Goal: Information Seeking & Learning: Learn about a topic

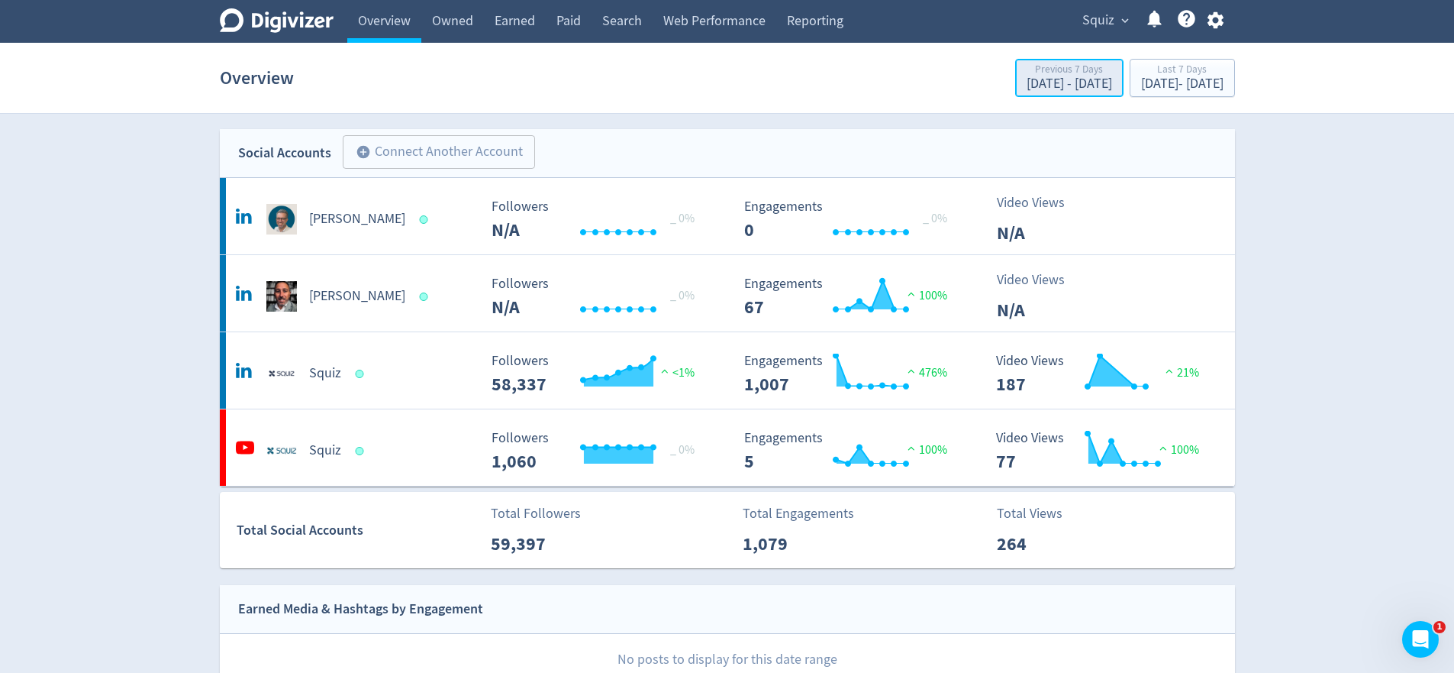
click at [1027, 77] on div "[DATE] - [DATE]" at bounding box center [1070, 84] width 86 height 14
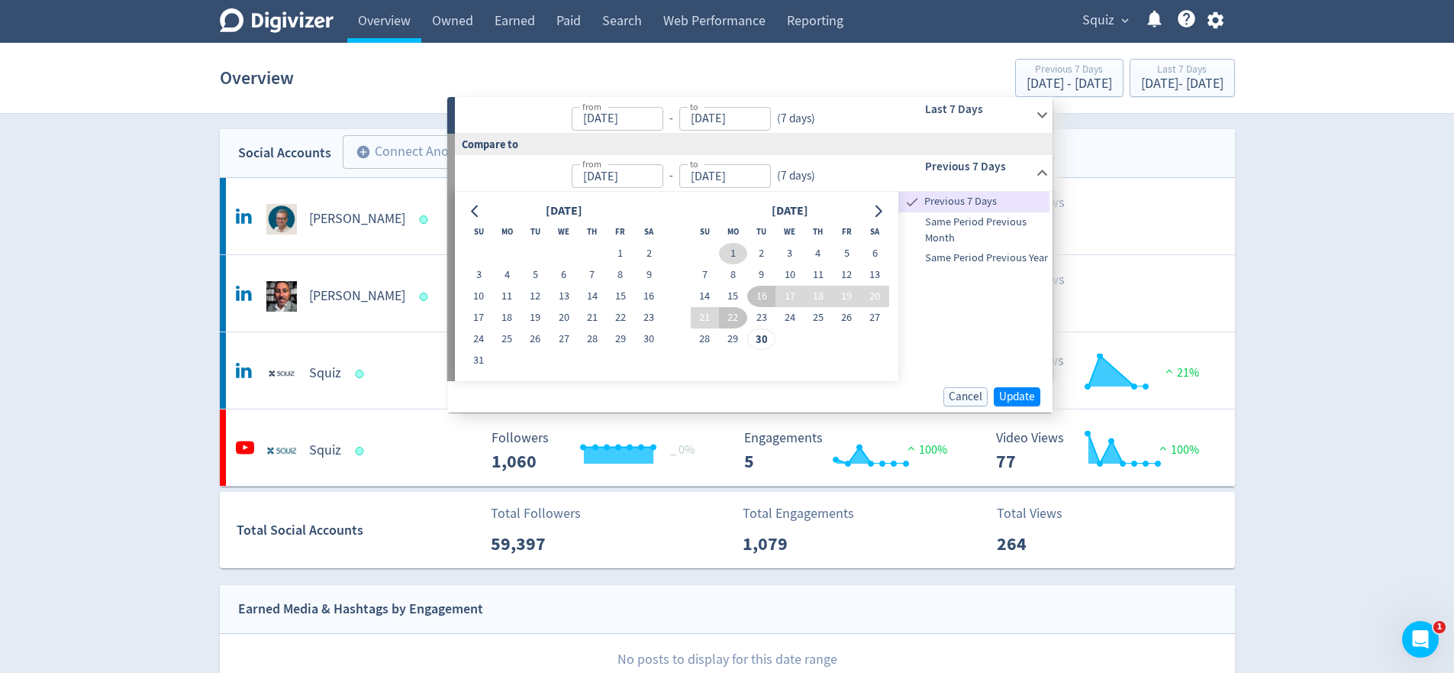
click at [734, 258] on button "1" at bounding box center [733, 253] width 28 height 21
type input "[DATE]"
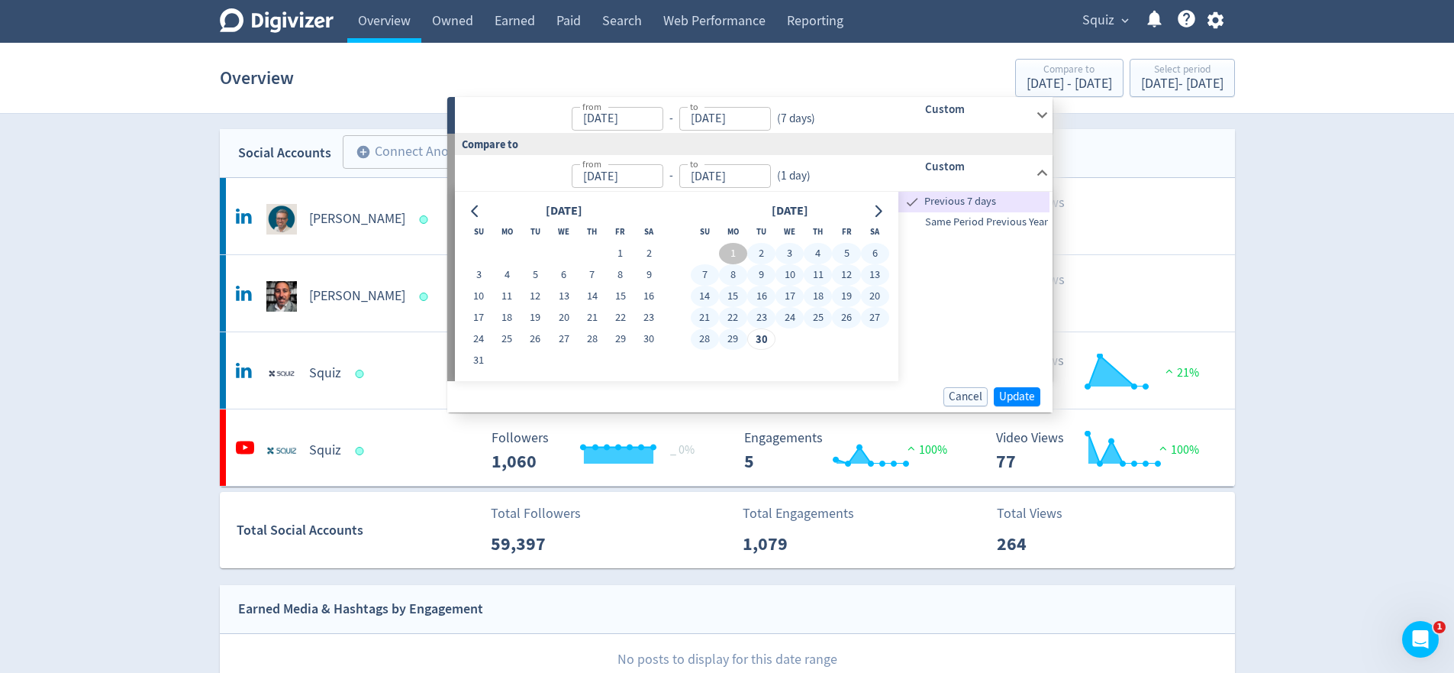
click at [734, 338] on button "29" at bounding box center [733, 338] width 28 height 21
type input "[DATE]"
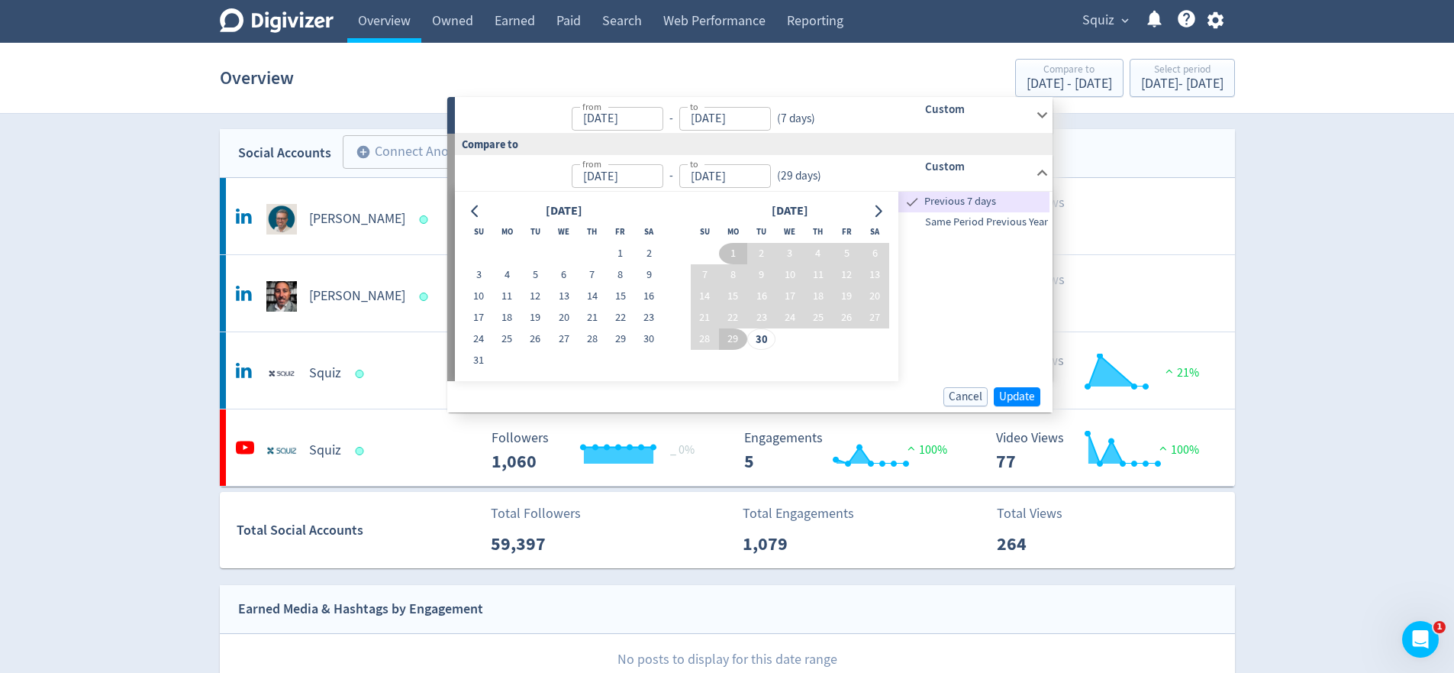
click at [638, 181] on input "01/09/2025" at bounding box center [618, 176] width 92 height 24
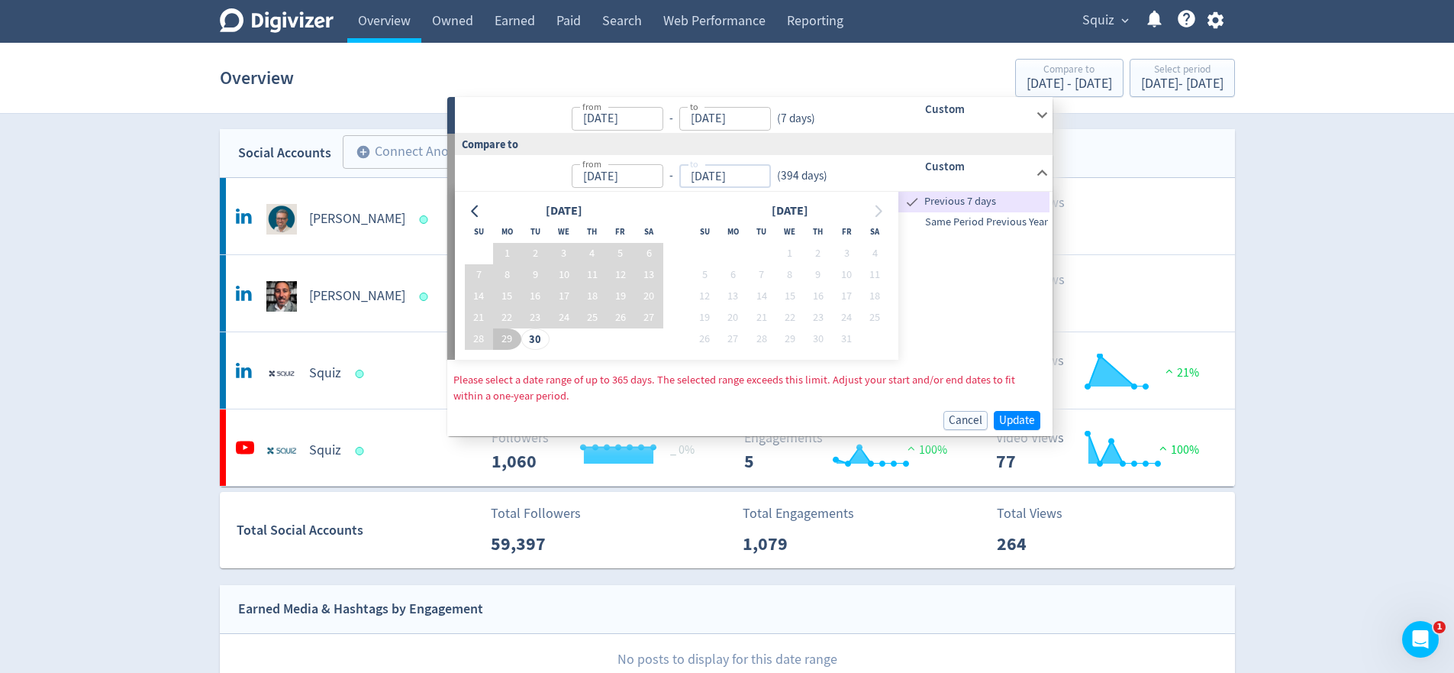
type input "[DATE]"
click at [759, 179] on input "29/09/2025" at bounding box center [726, 176] width 92 height 24
type input "29/09/2024"
type input "23/09/2025"
type input "[DATE]"
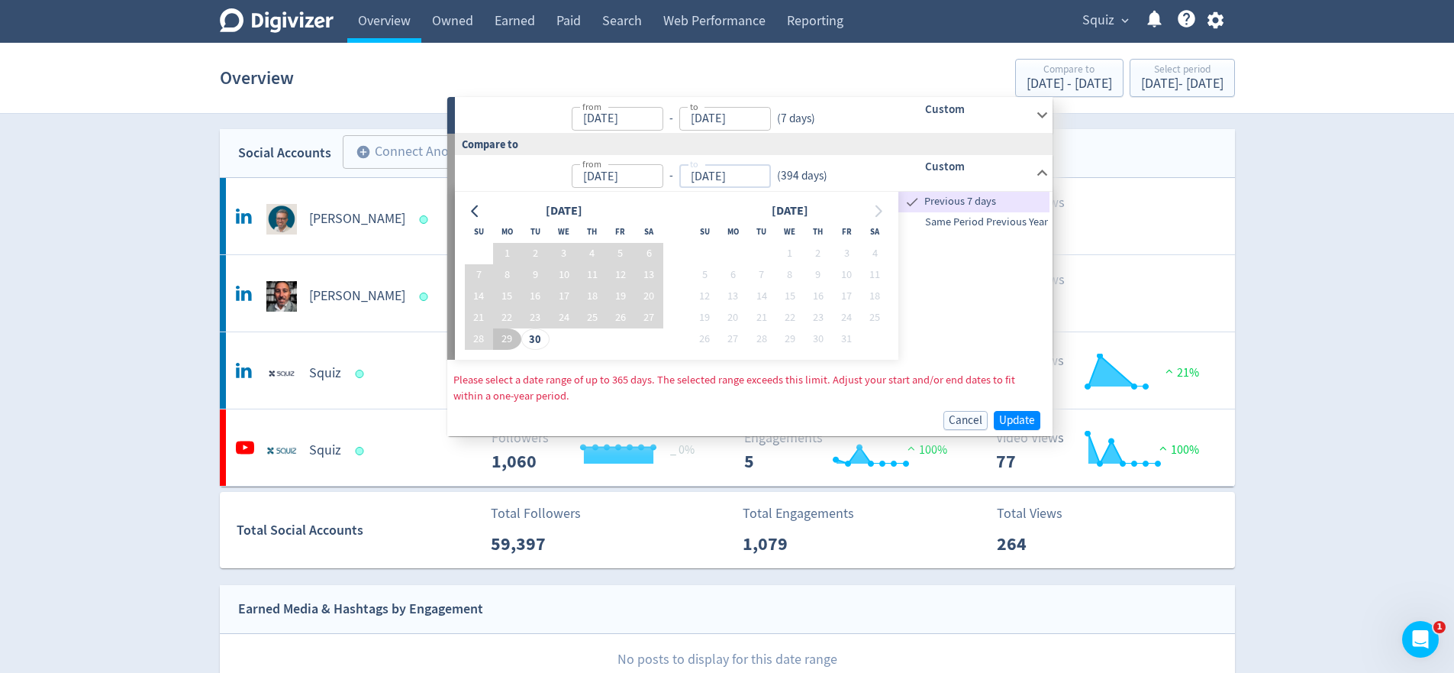
click at [644, 121] on input "23/09/2025" at bounding box center [618, 119] width 92 height 24
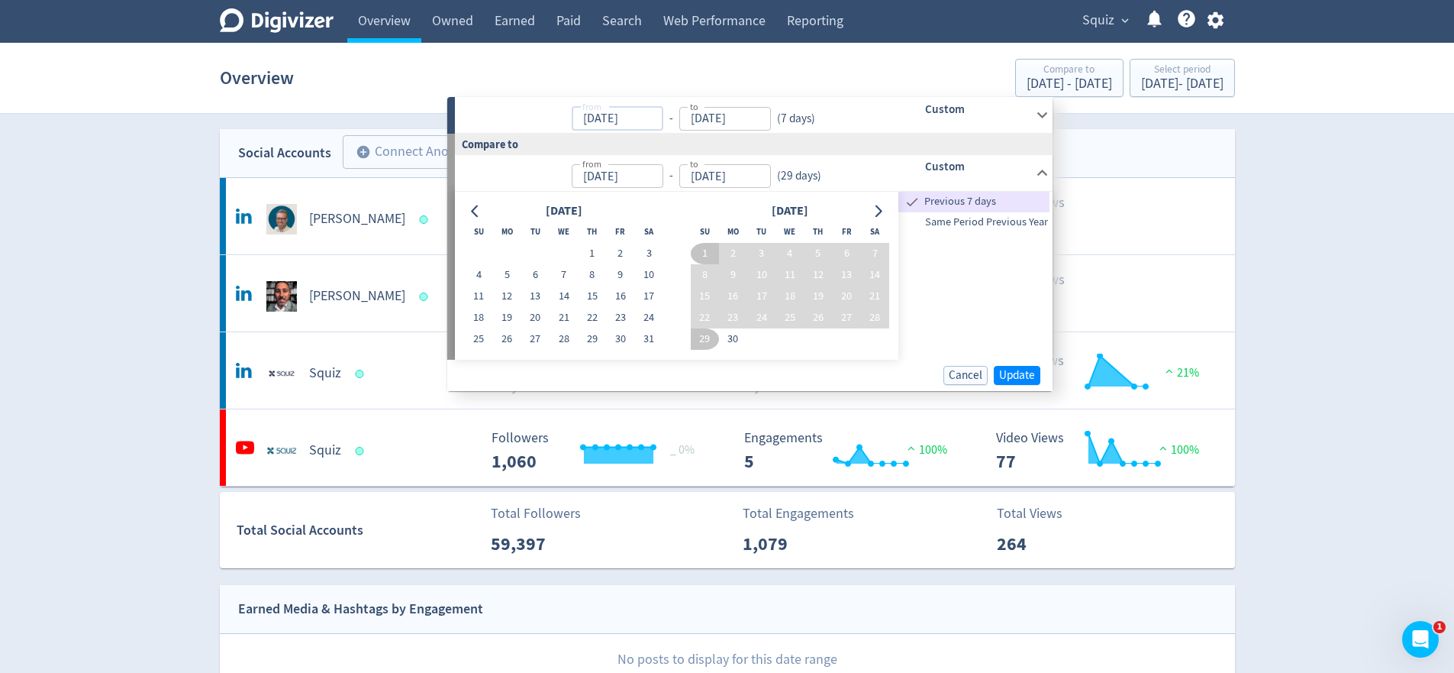
drag, startPoint x: 595, startPoint y: 118, endPoint x: 583, endPoint y: 118, distance: 12.2
click at [583, 118] on input "23/09/2025" at bounding box center [618, 119] width 92 height 24
type input "[DATE]"
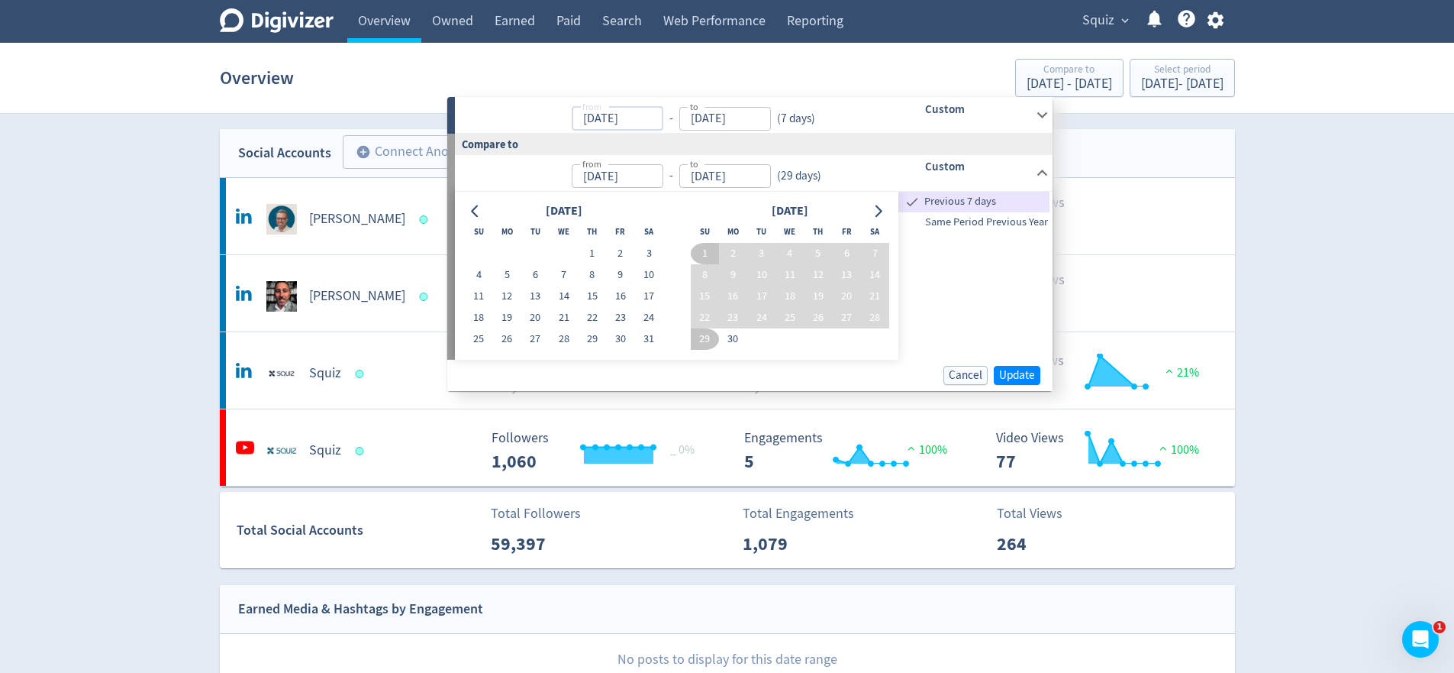
click at [690, 151] on div "Compare to" at bounding box center [749, 144] width 605 height 21
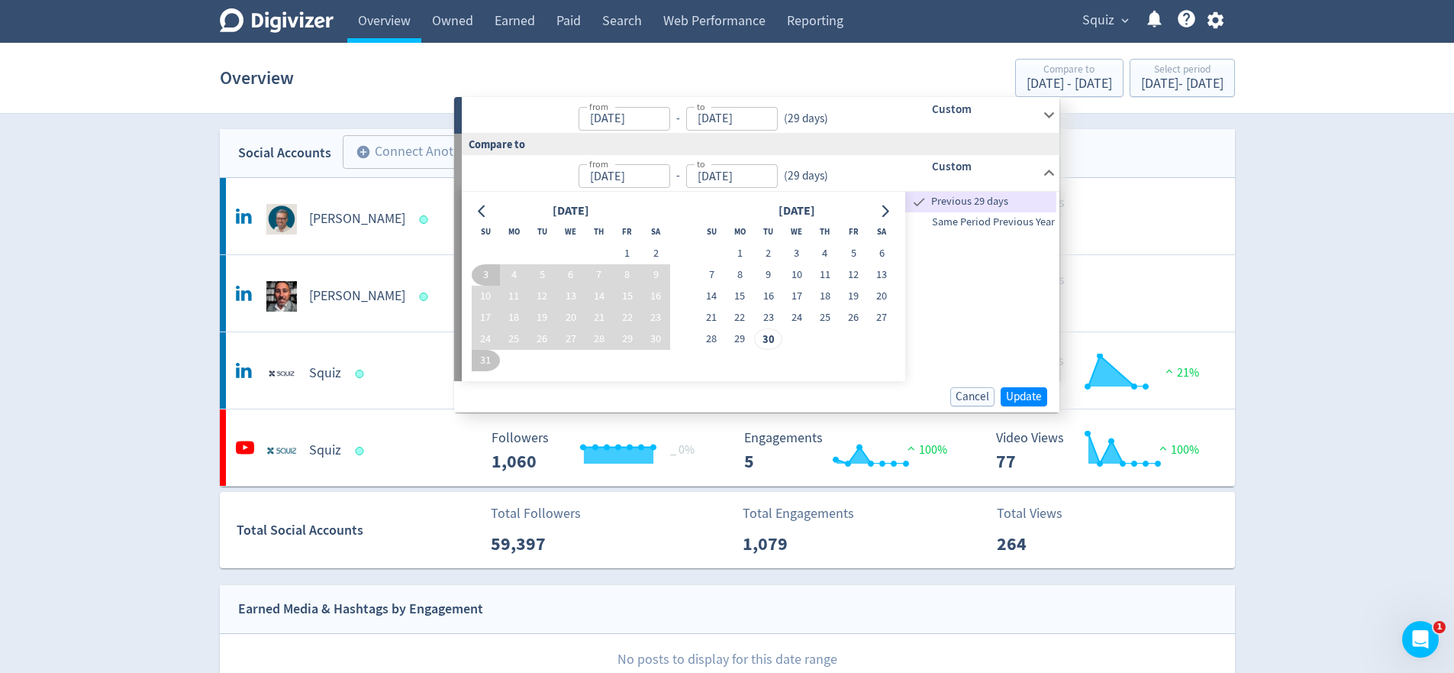
drag, startPoint x: 666, startPoint y: 196, endPoint x: 706, endPoint y: 208, distance: 42.1
click at [700, 214] on div "August 2025 Su Mo Tu We Th Fr Sa 1 2 3 4 5 6 7 8 9 10 11 12 13 14 15 16 17 18 1…" at bounding box center [684, 286] width 444 height 189
click at [676, 157] on p "from Aug 03, 2025 from - to Aug 31, 2025 to ( 29 days )" at bounding box center [650, 172] width 357 height 31
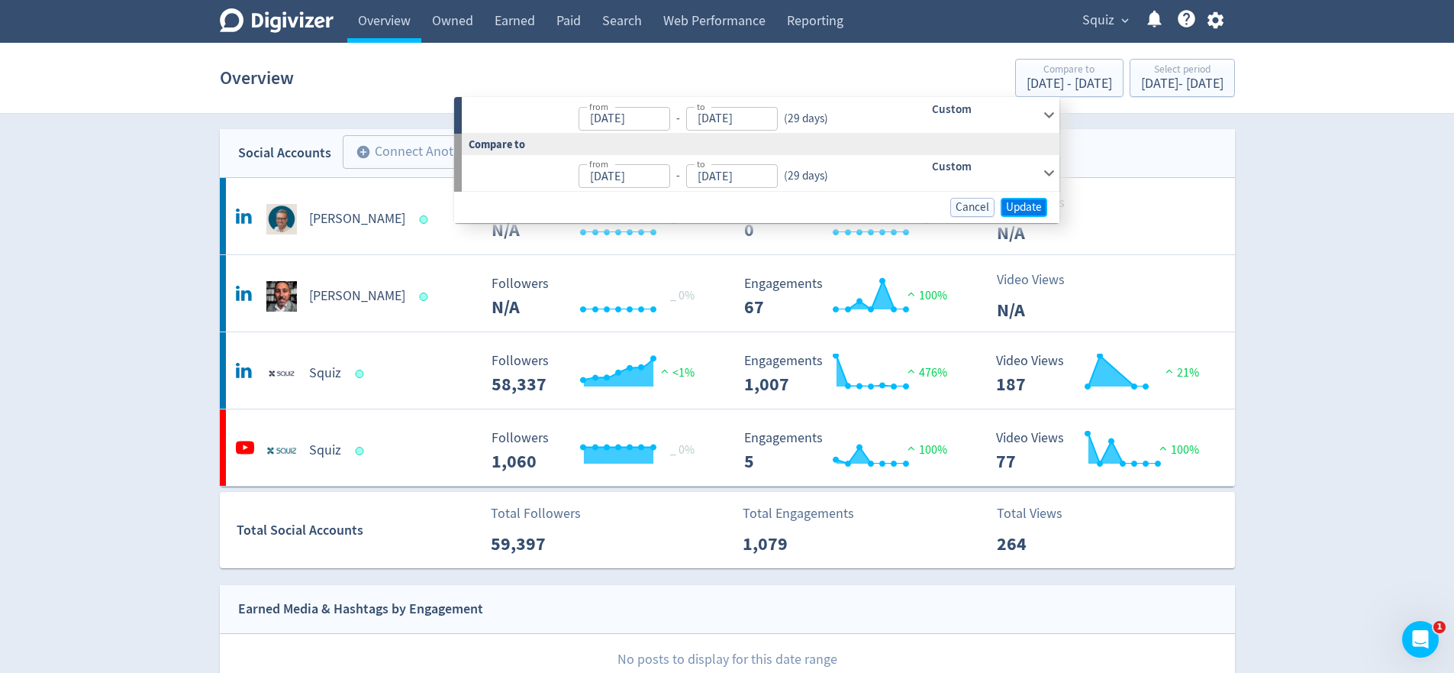
click at [1026, 208] on span "Update" at bounding box center [1024, 207] width 36 height 11
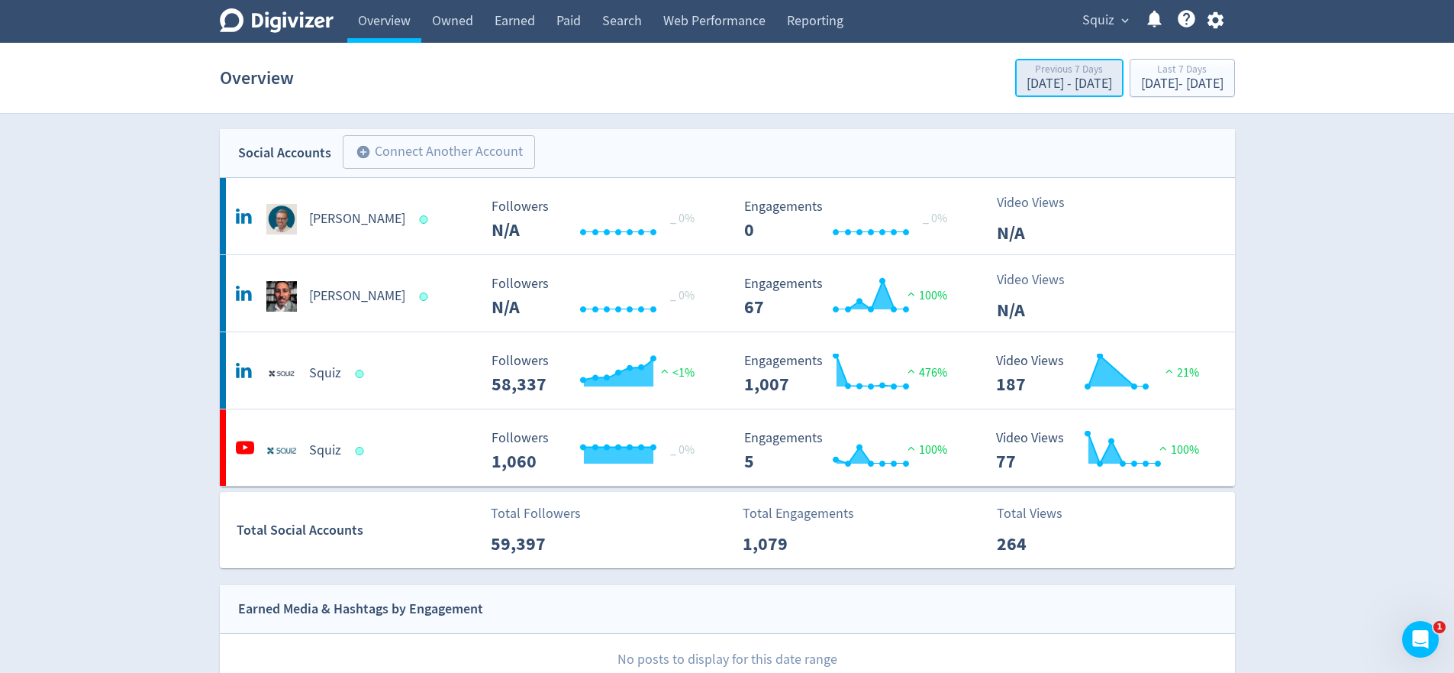
click at [1027, 85] on div "[DATE] - [DATE]" at bounding box center [1070, 84] width 86 height 14
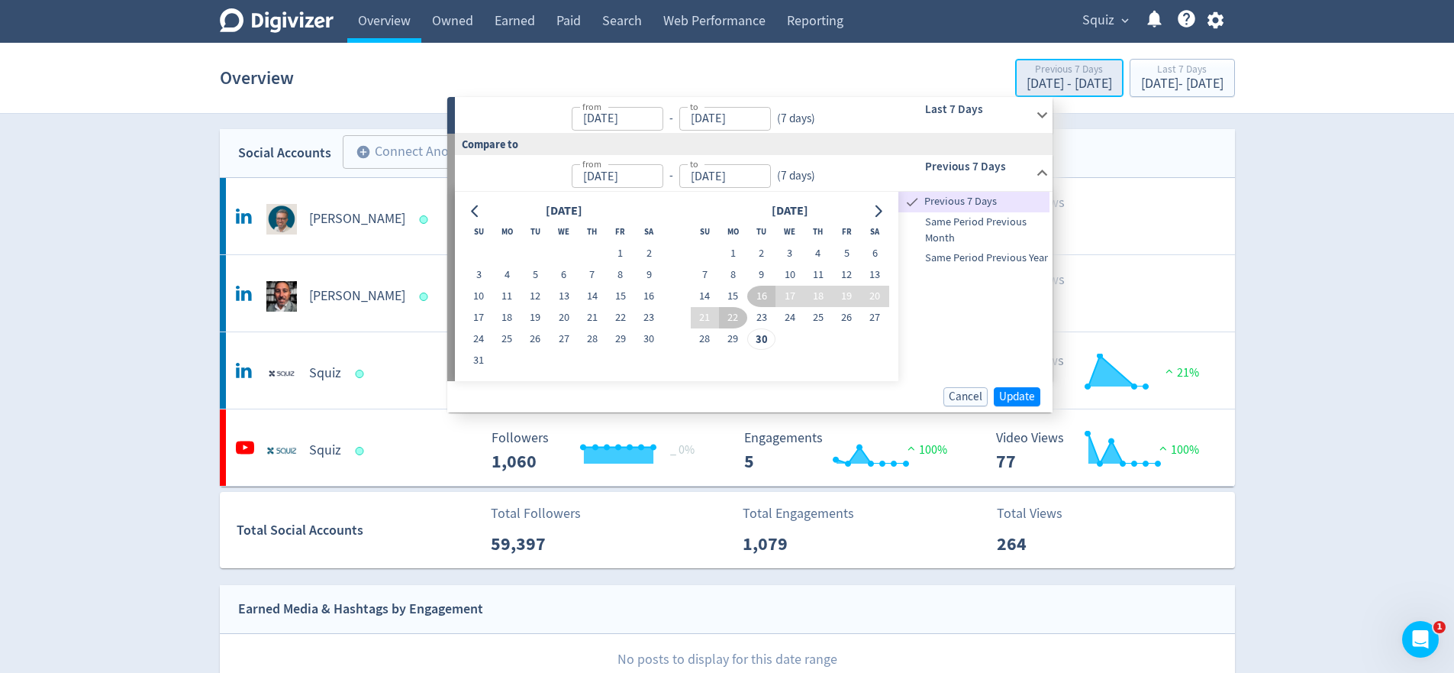
type input "[DATE]"
click at [1141, 75] on div "Last 7 Days" at bounding box center [1182, 70] width 82 height 13
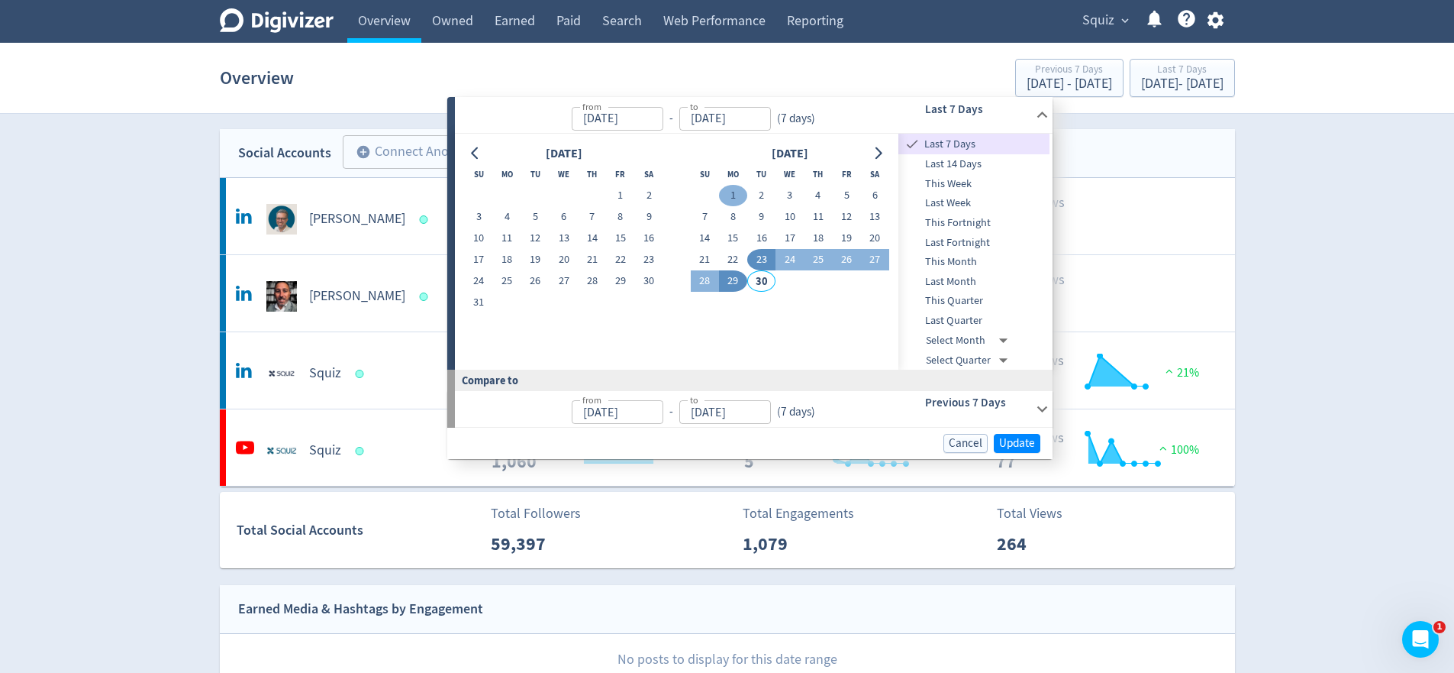
click at [734, 193] on button "1" at bounding box center [733, 195] width 28 height 21
type input "[DATE]"
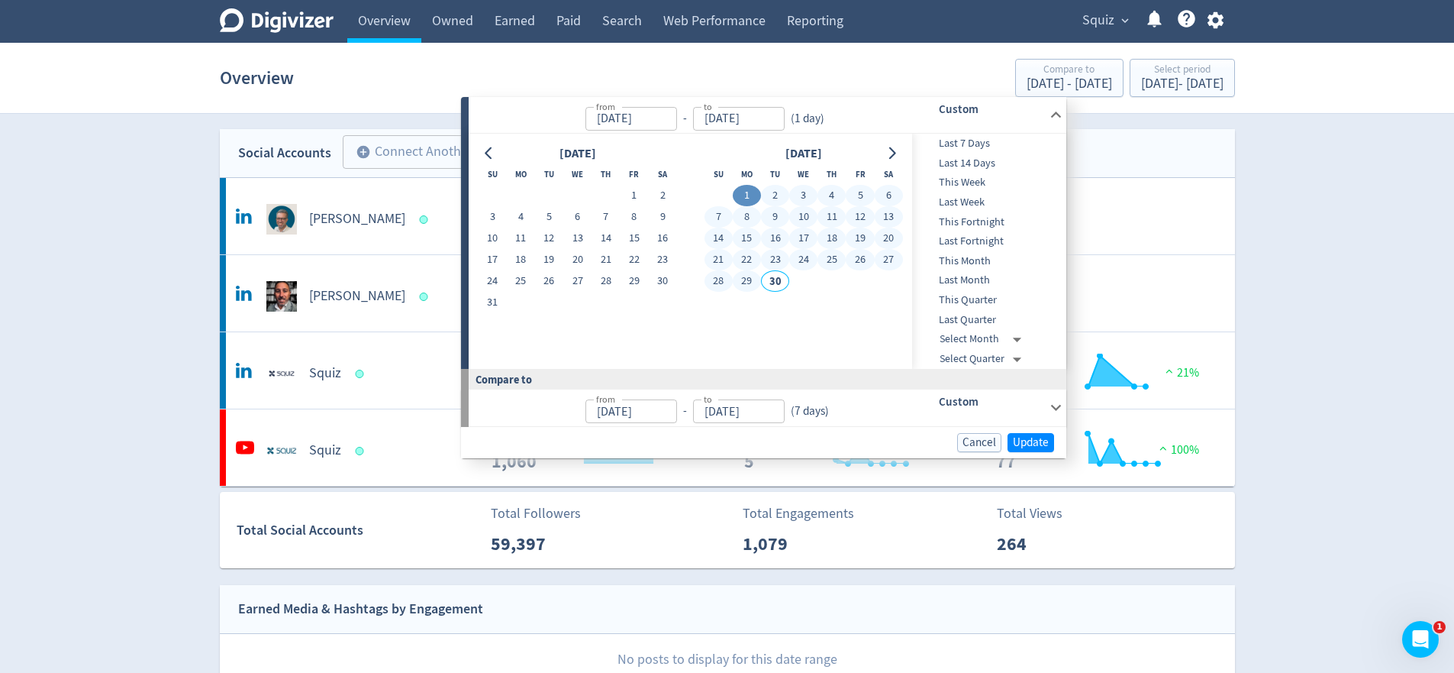
click at [746, 276] on button "29" at bounding box center [747, 280] width 28 height 21
type input "[DATE]"
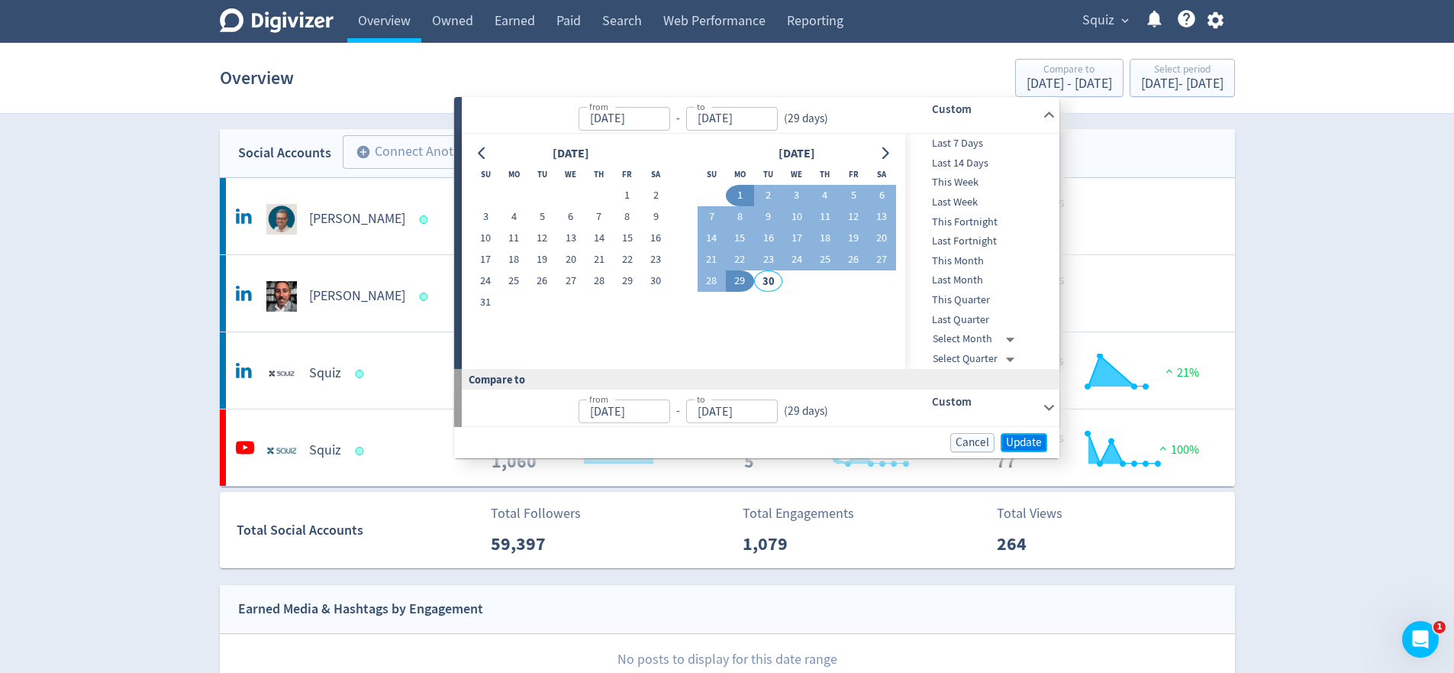
click at [1034, 443] on span "Update" at bounding box center [1024, 442] width 36 height 11
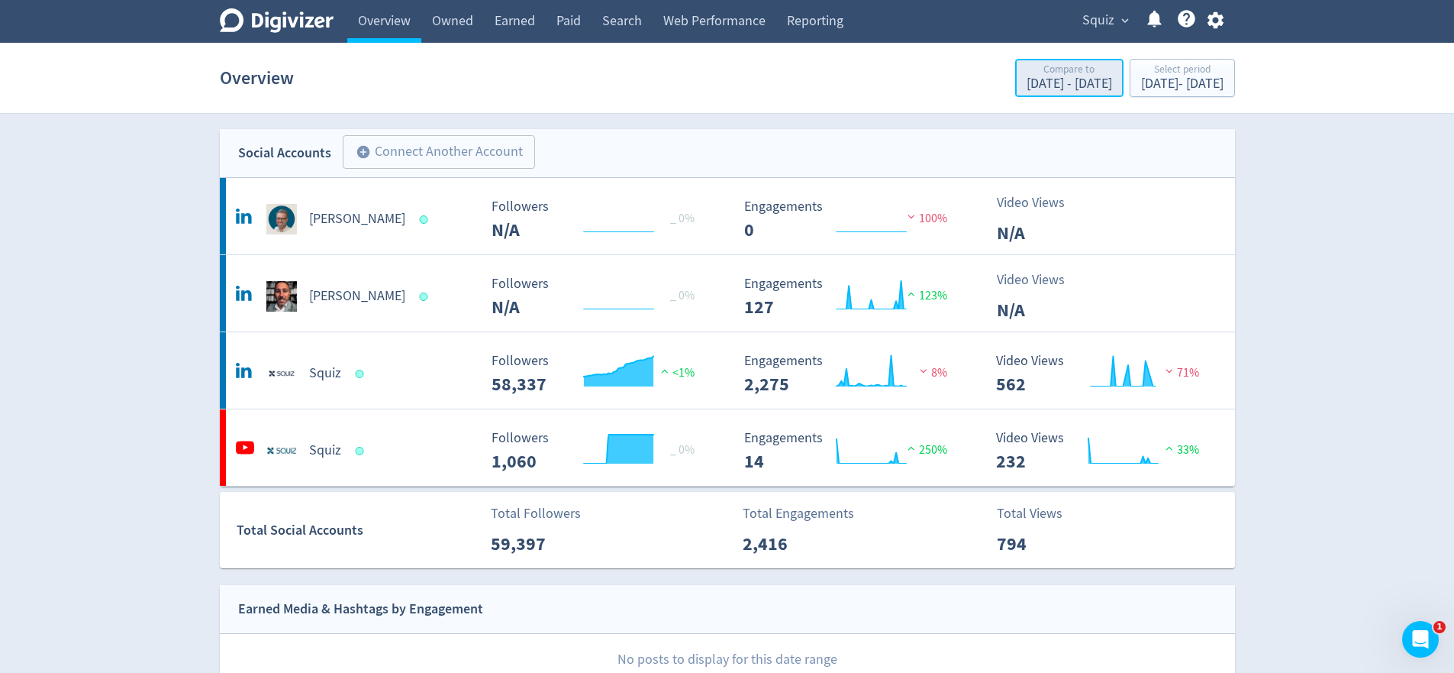
click at [1027, 77] on div "[DATE] - [DATE]" at bounding box center [1070, 84] width 86 height 14
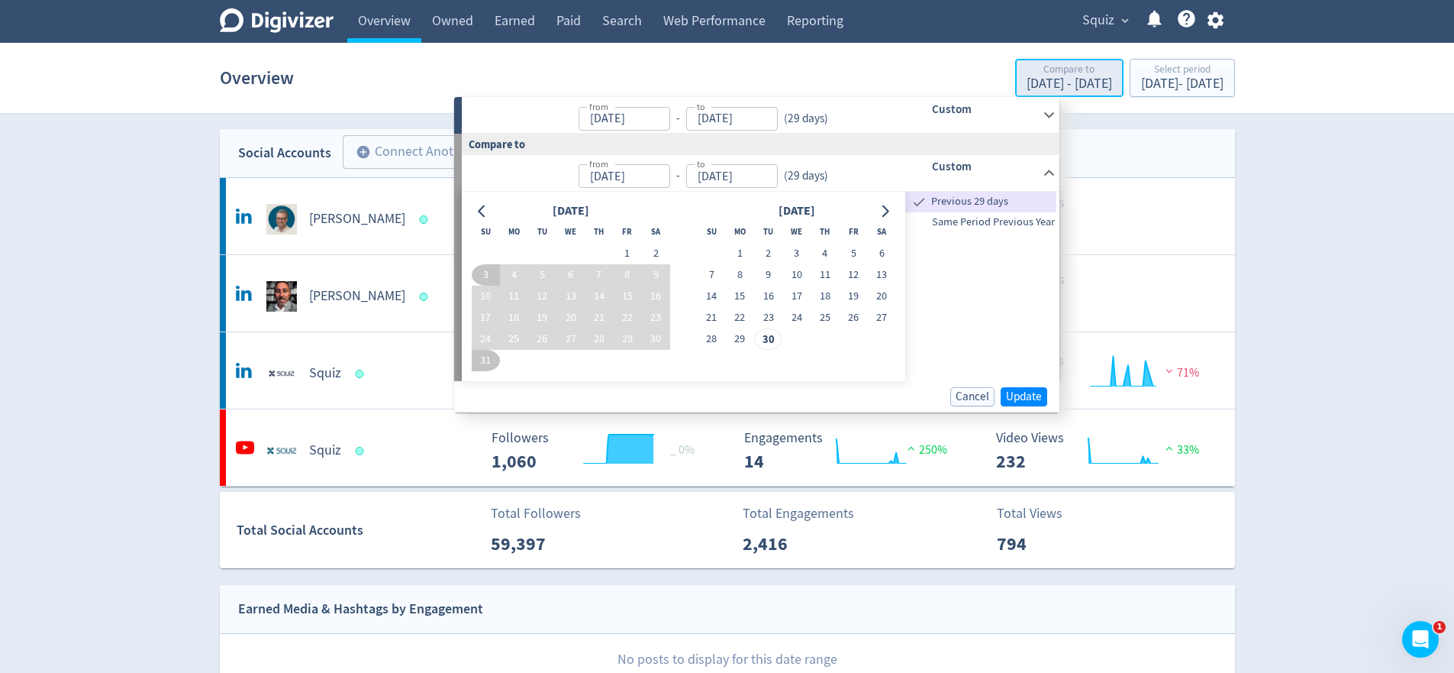
type input "[DATE]"
click at [979, 224] on span "Same Period Previous Year" at bounding box center [981, 222] width 151 height 17
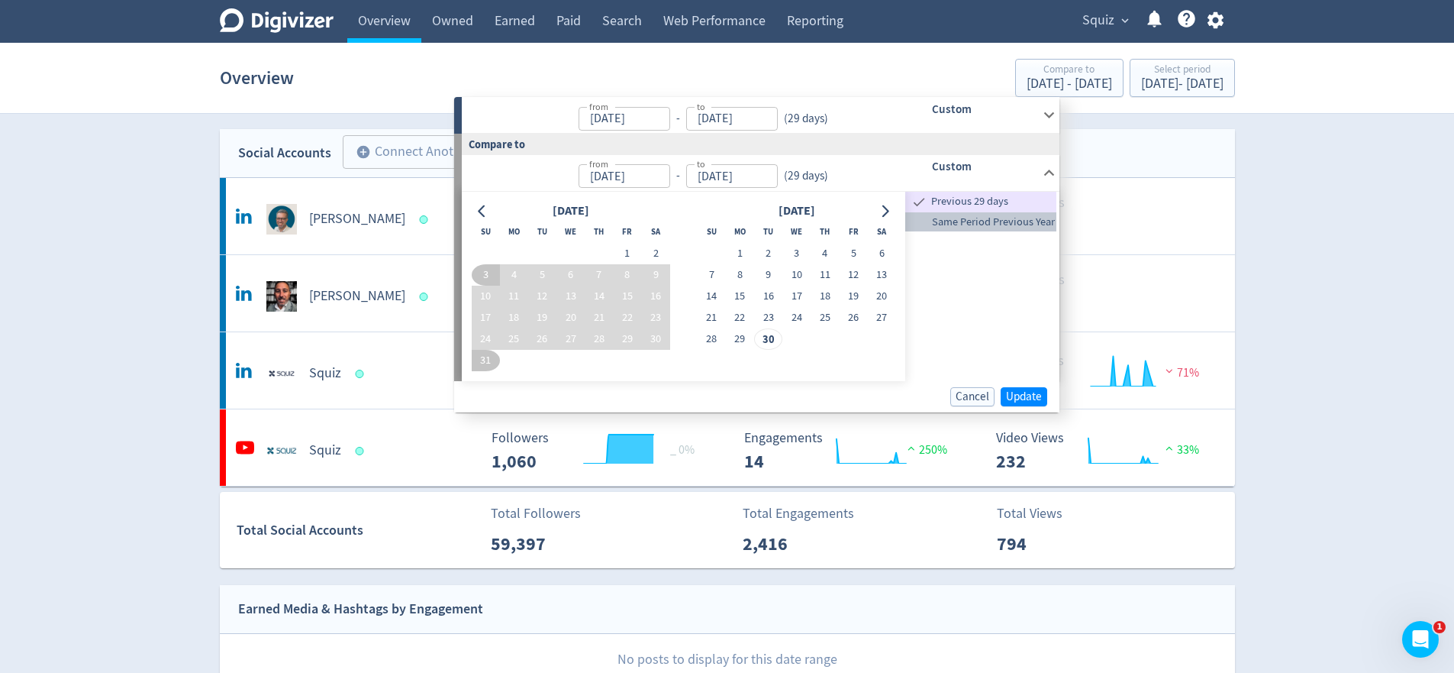
type input "[DATE]"
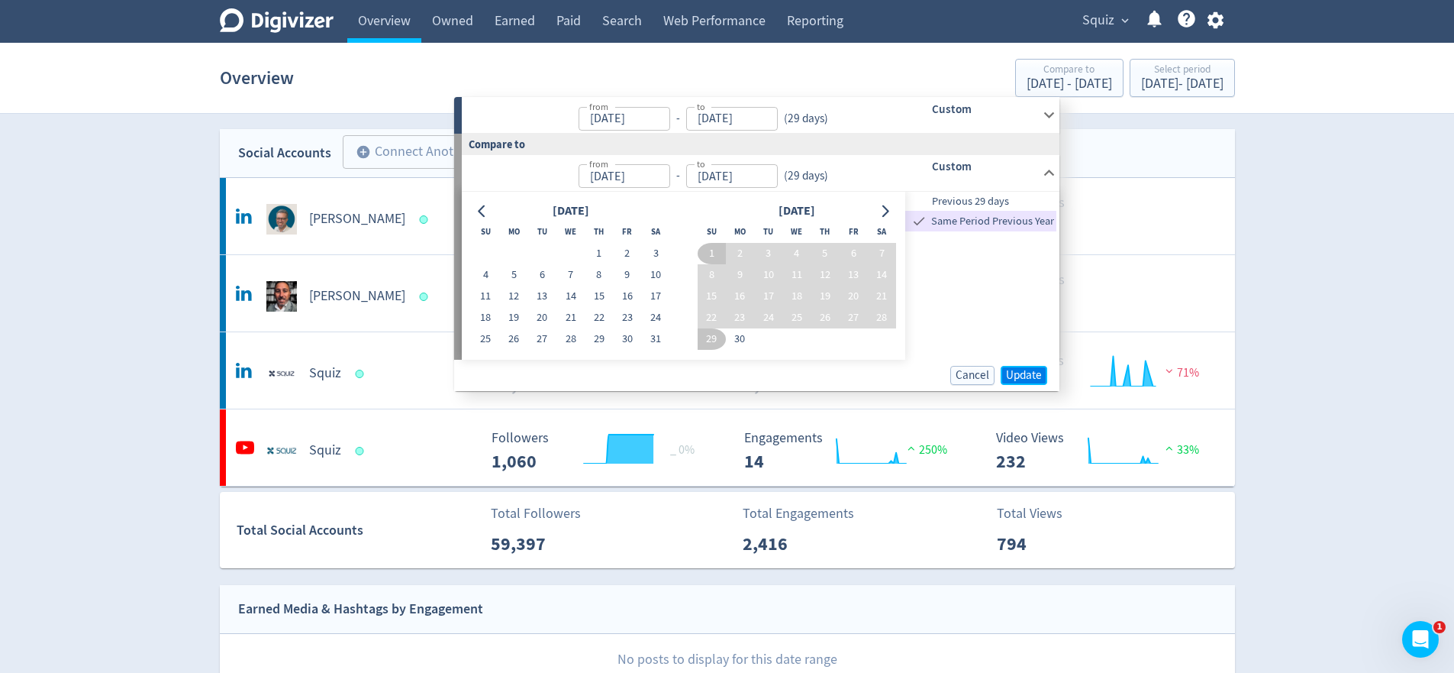
click at [1025, 370] on span "Update" at bounding box center [1024, 375] width 36 height 11
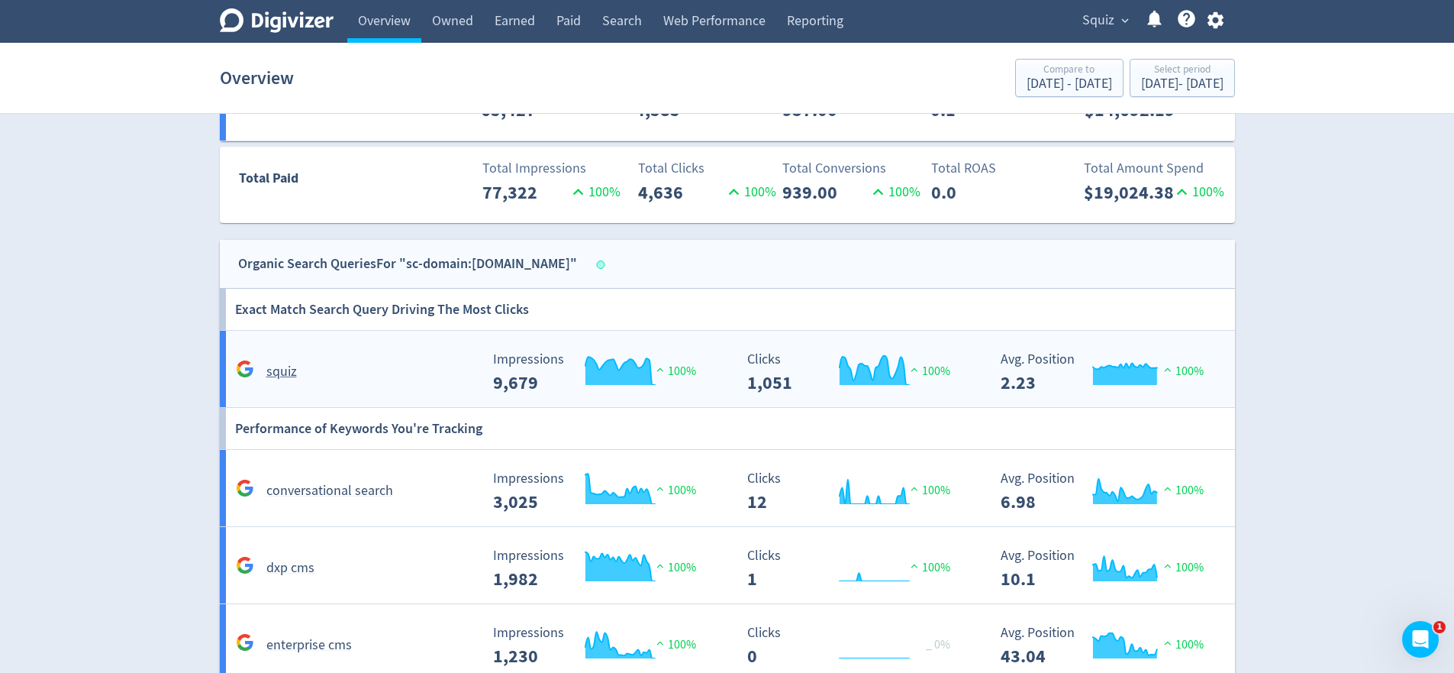
scroll to position [909, 0]
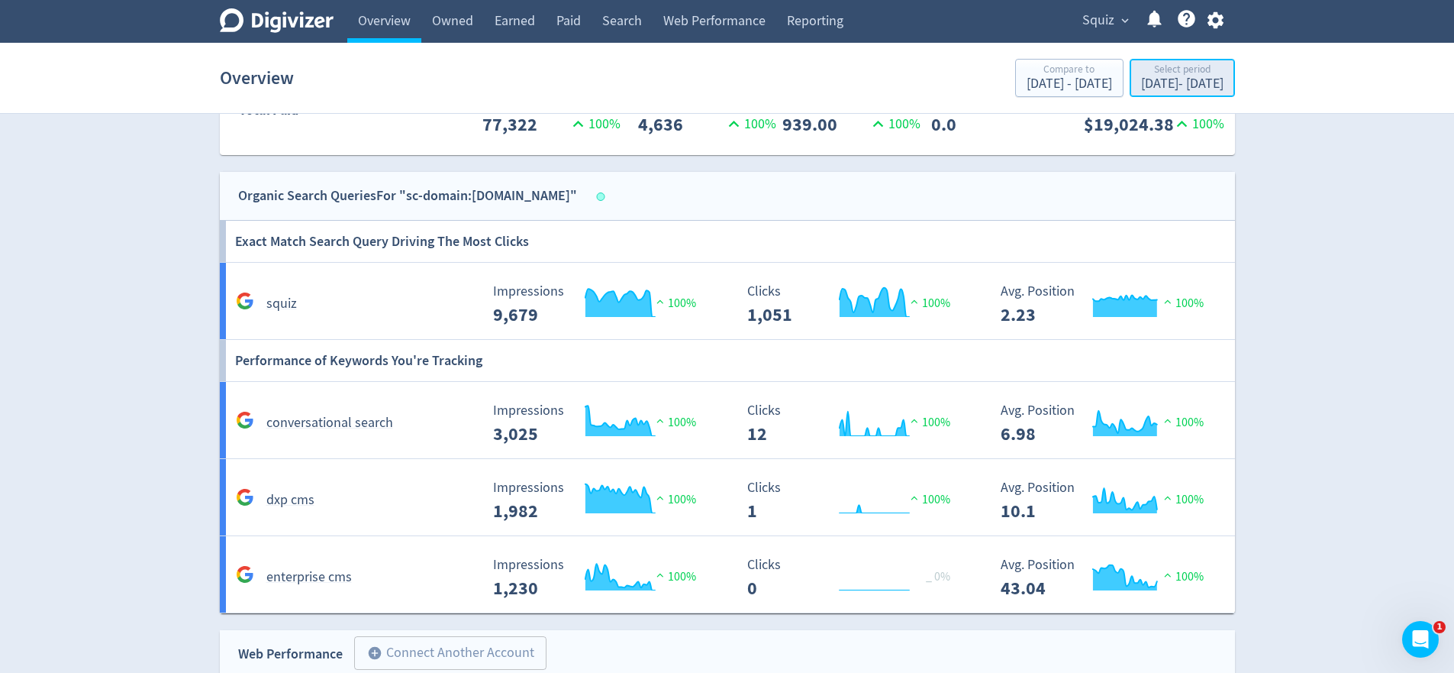
click at [1141, 80] on div "[DATE] - [DATE]" at bounding box center [1182, 84] width 82 height 14
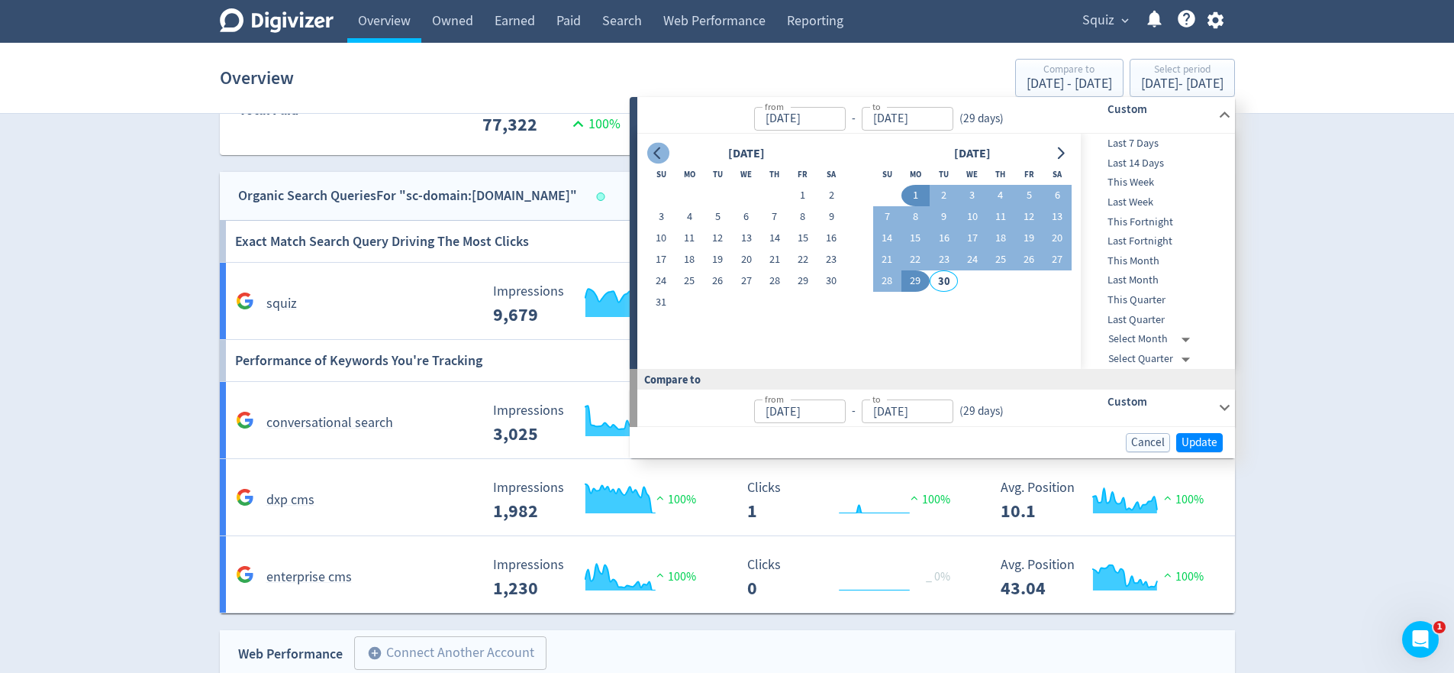
click at [657, 156] on icon "Go to previous month" at bounding box center [657, 153] width 7 height 12
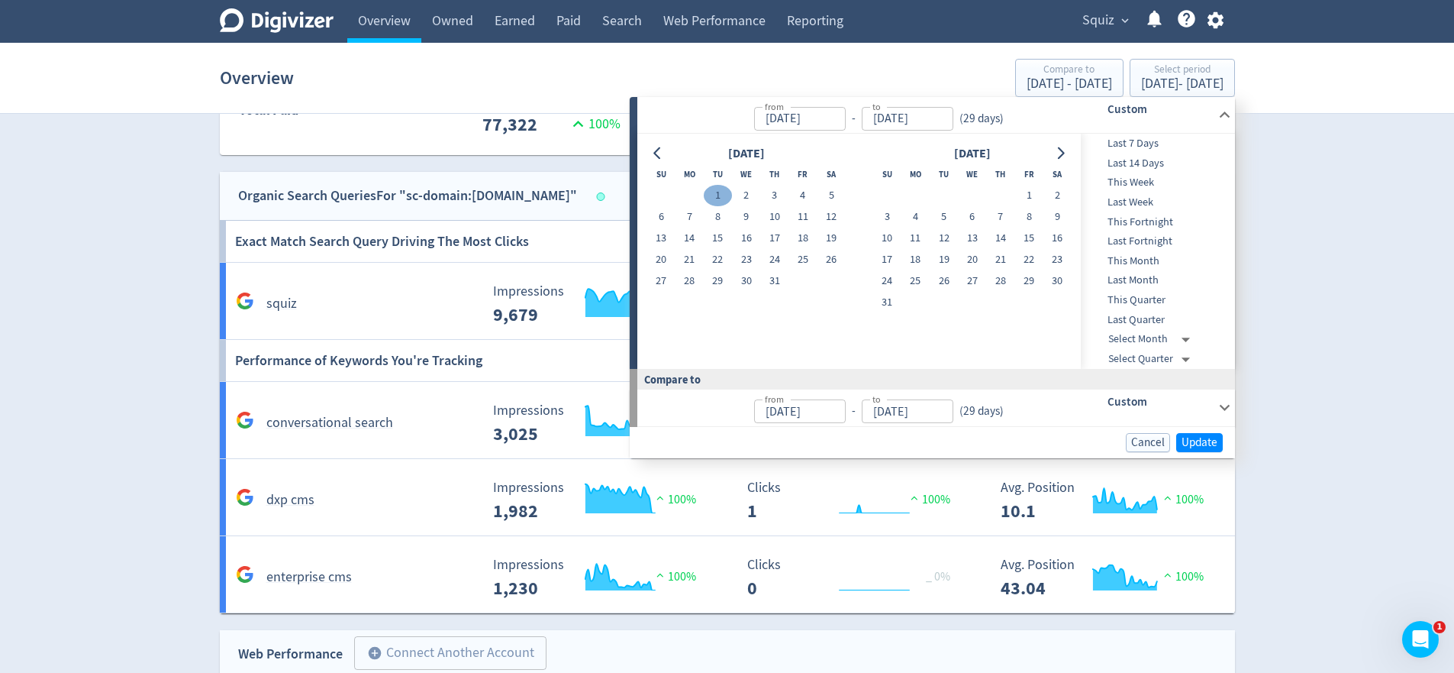
click at [718, 190] on button "1" at bounding box center [718, 195] width 28 height 21
type input "[DATE]"
click at [1063, 150] on icon "Go to next month" at bounding box center [1060, 153] width 12 height 12
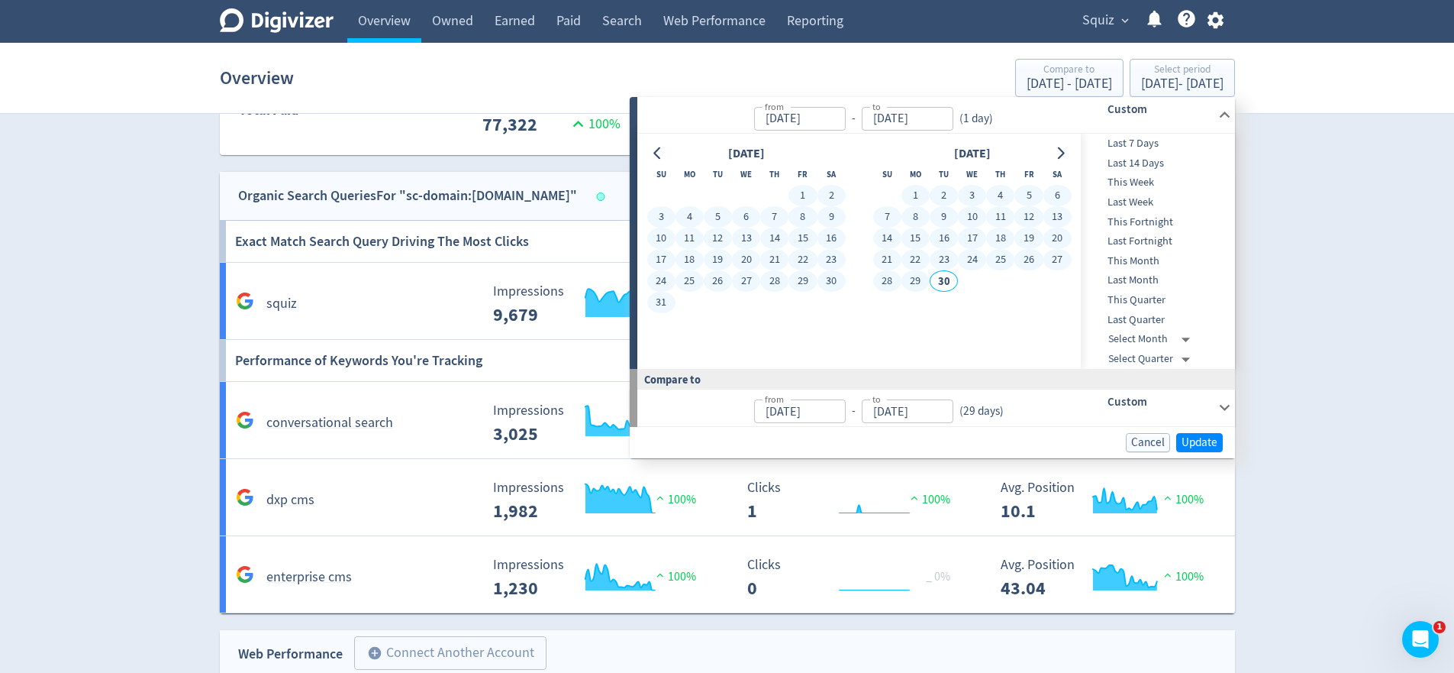
click at [912, 279] on button "29" at bounding box center [916, 280] width 28 height 21
type input "[DATE]"
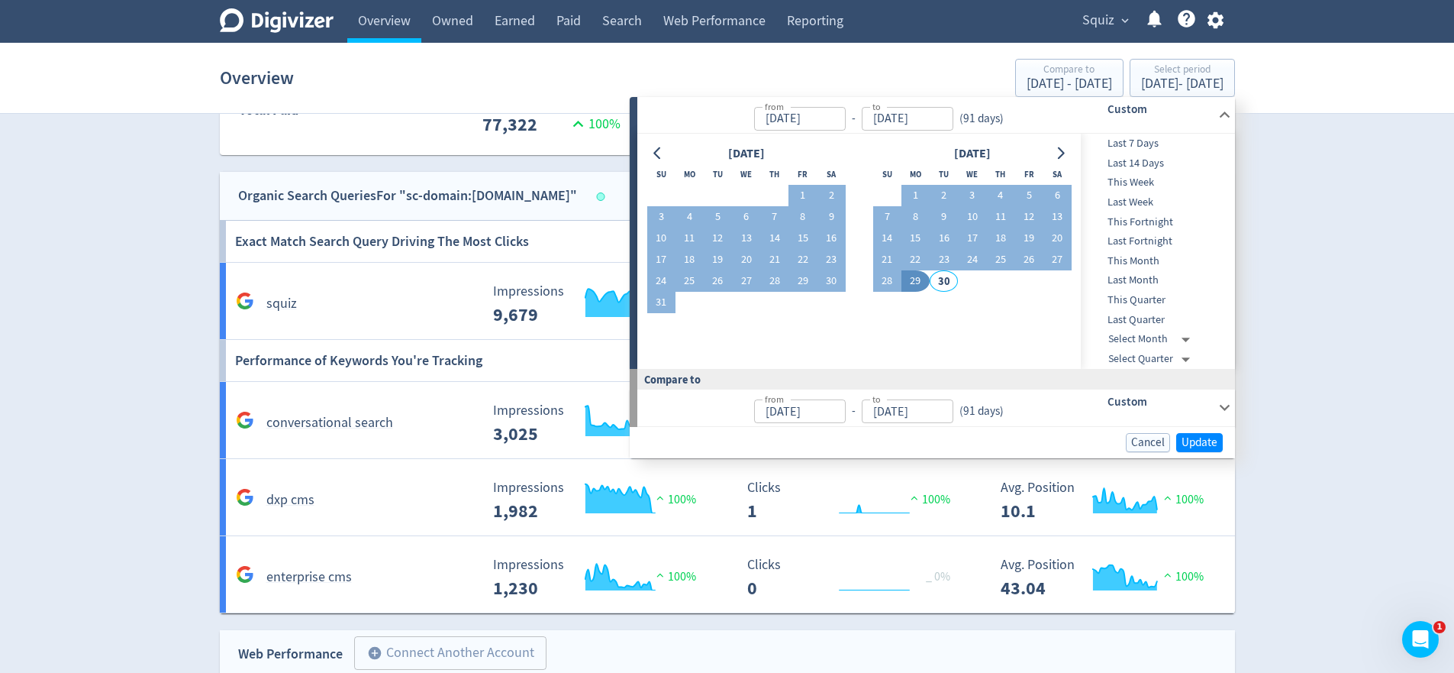
click at [1128, 408] on h6 "Custom" at bounding box center [1160, 401] width 105 height 18
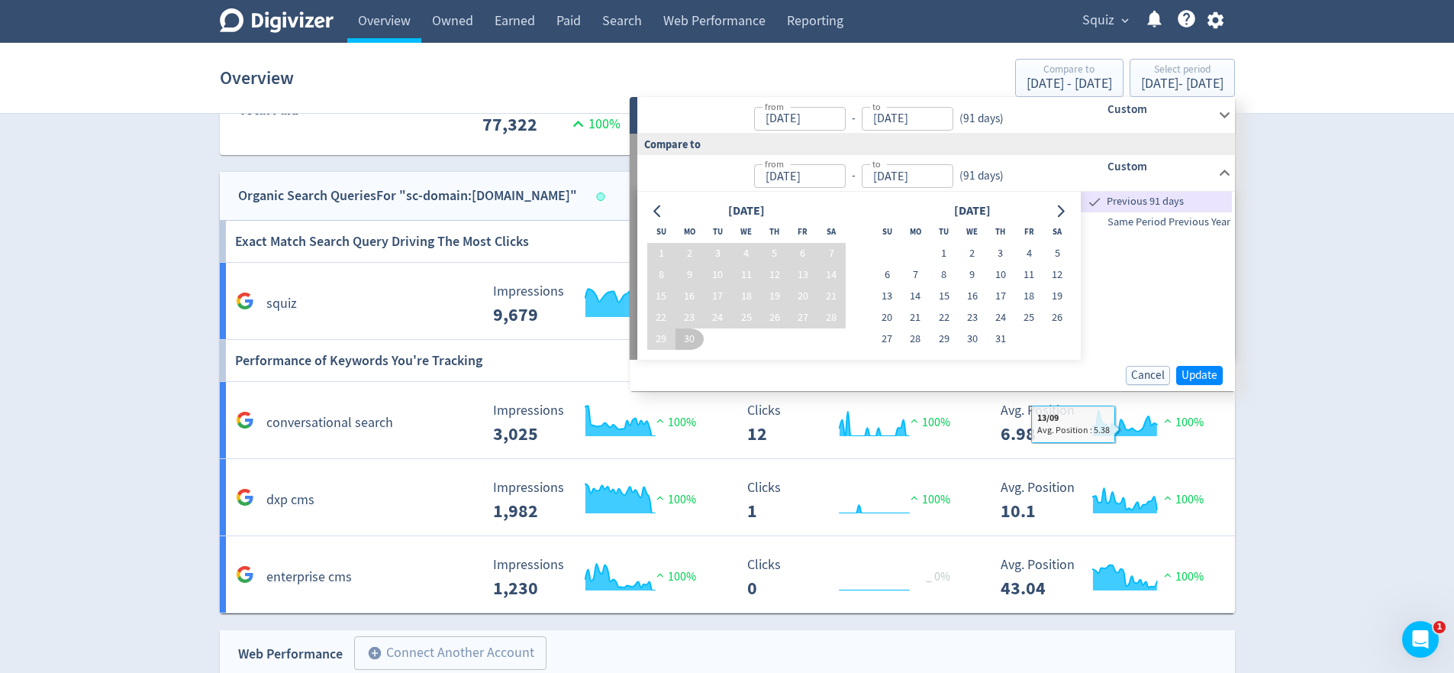
click at [1155, 228] on span "Same Period Previous Year" at bounding box center [1156, 222] width 151 height 17
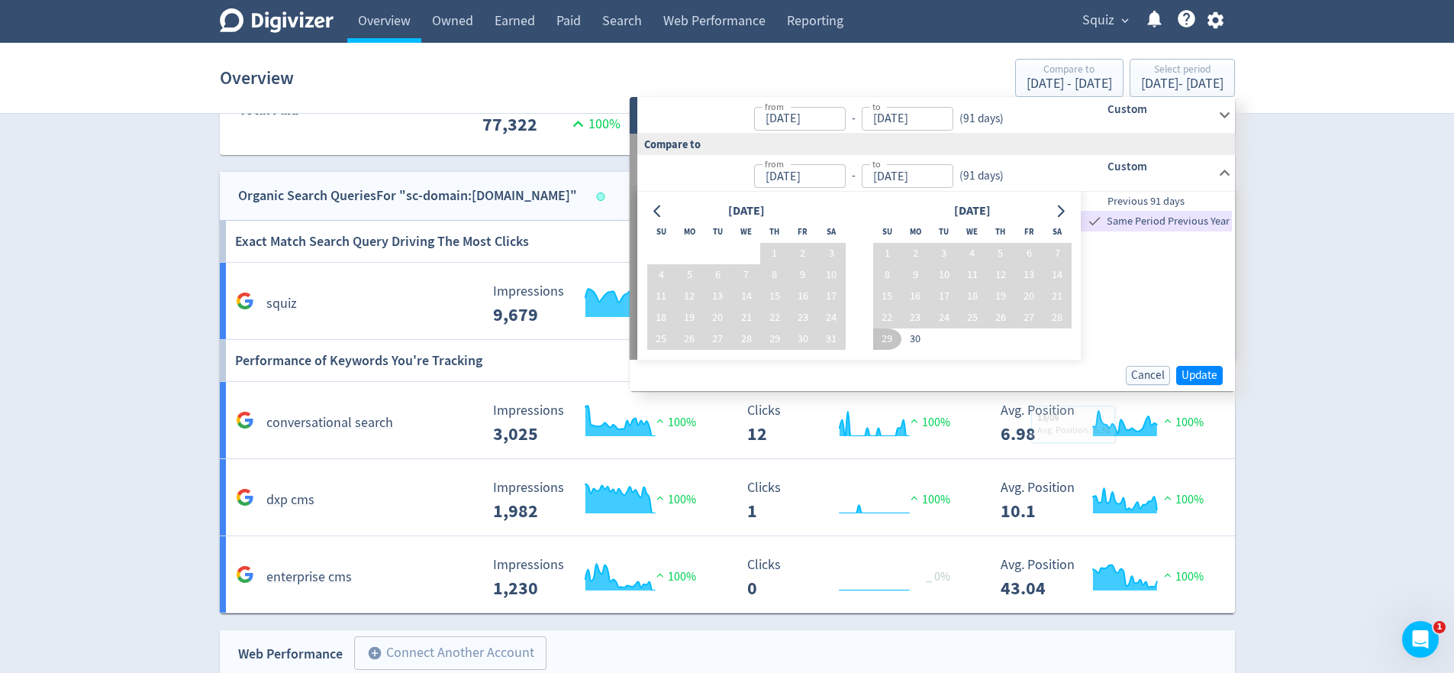
type input "[DATE]"
click at [1208, 383] on button "Update" at bounding box center [1200, 375] width 47 height 19
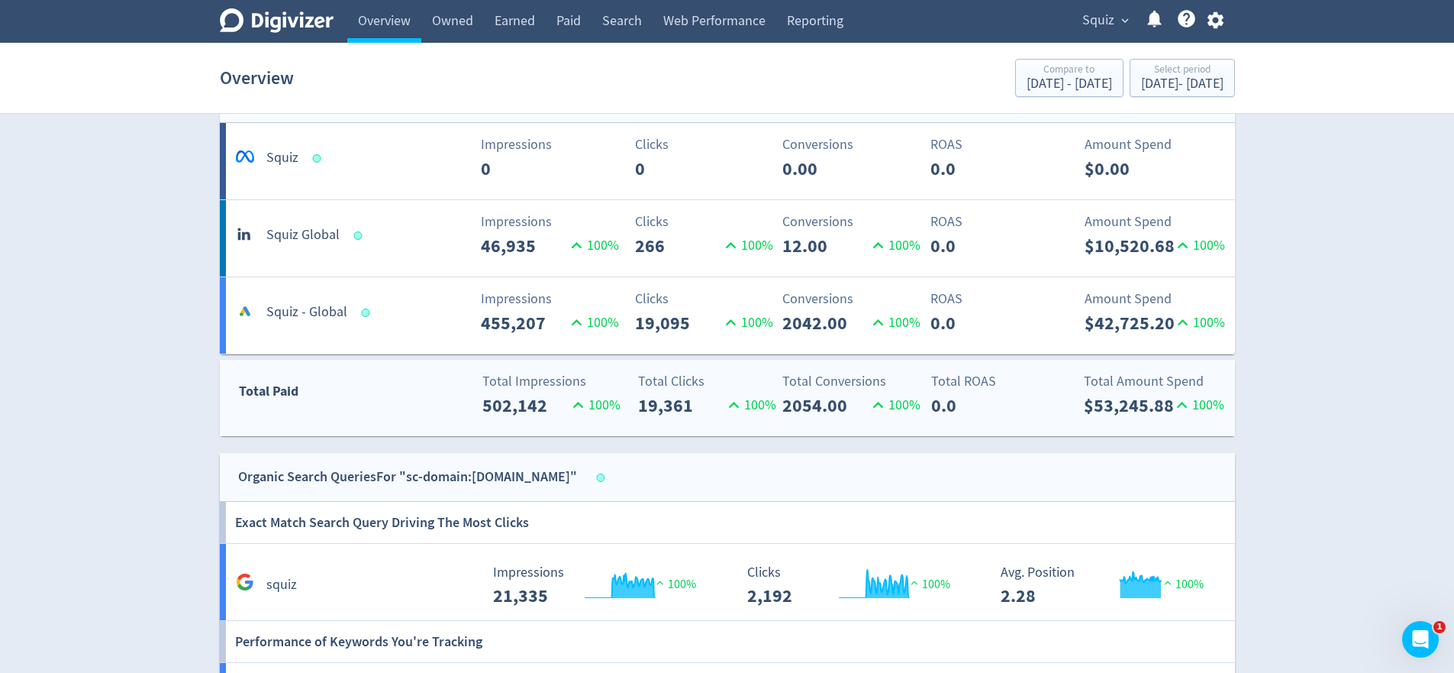
scroll to position [642, 0]
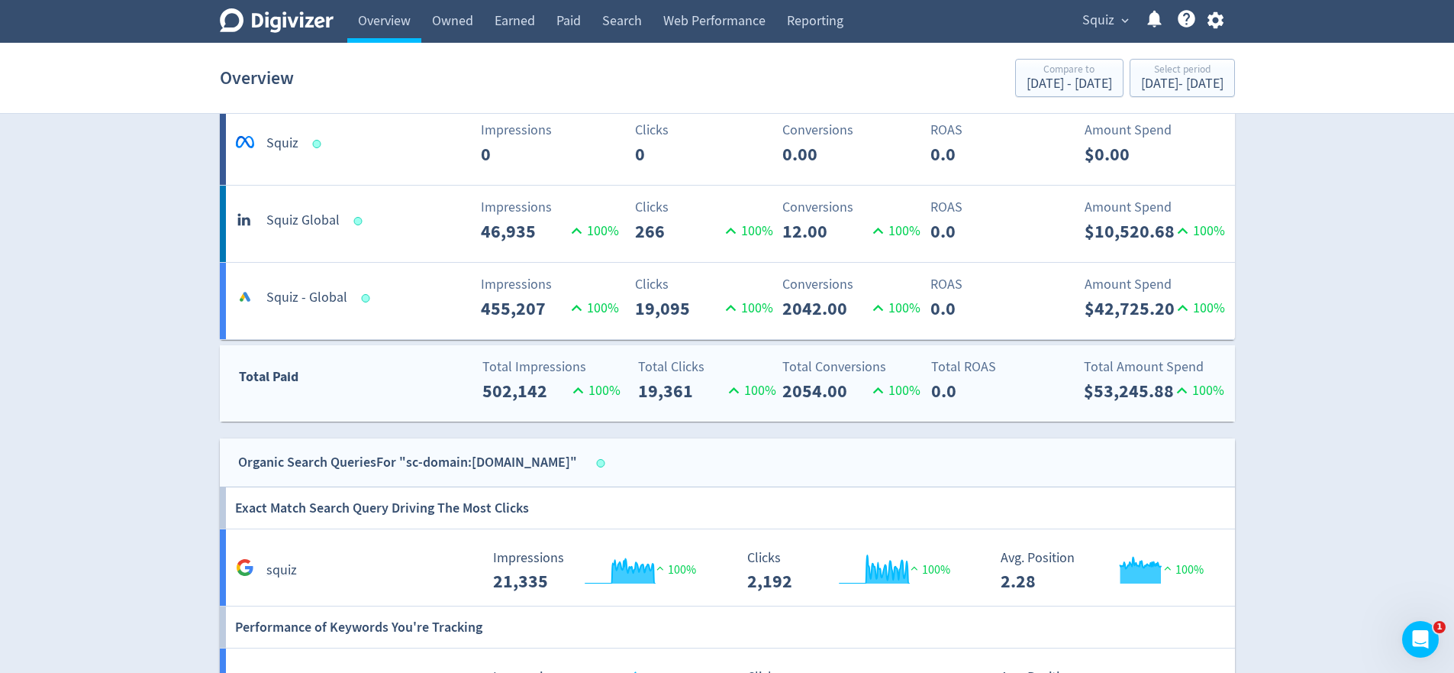
click at [767, 392] on div "Total Conversions 2054.00 100 %" at bounding box center [811, 381] width 169 height 48
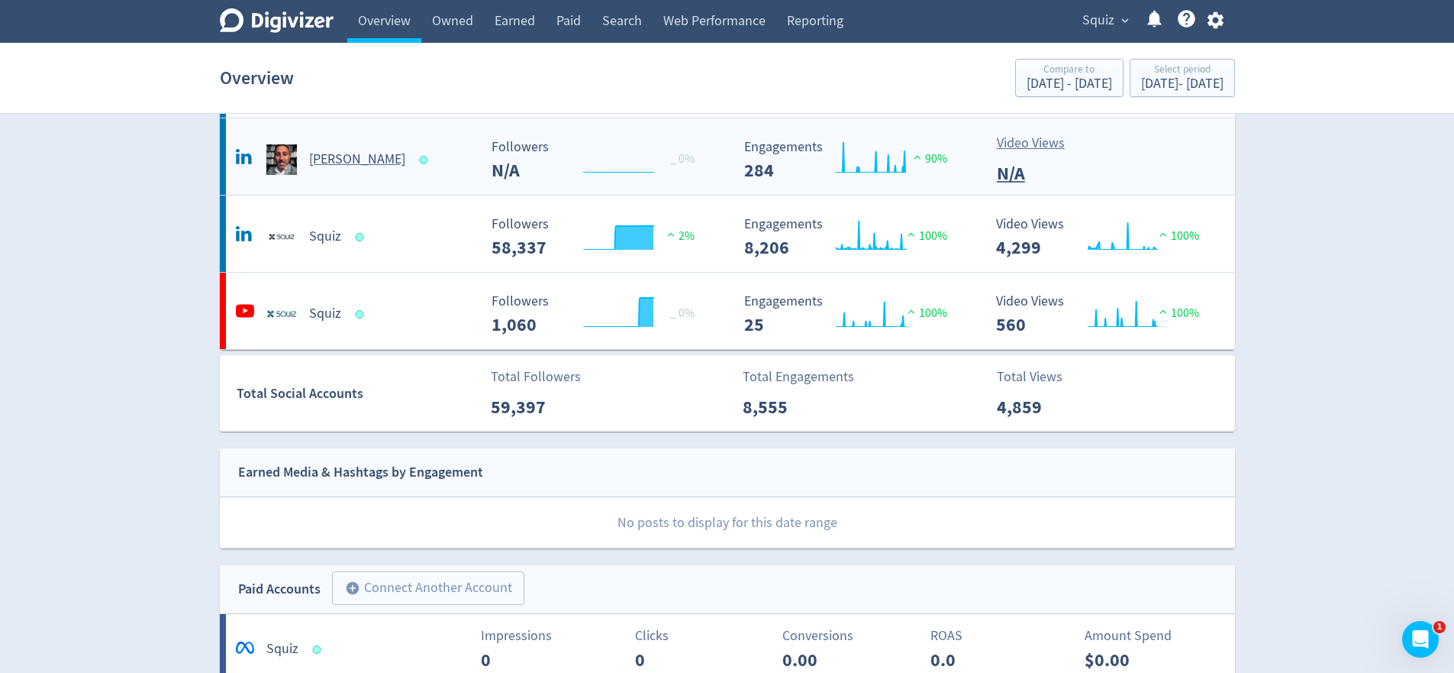
scroll to position [0, 0]
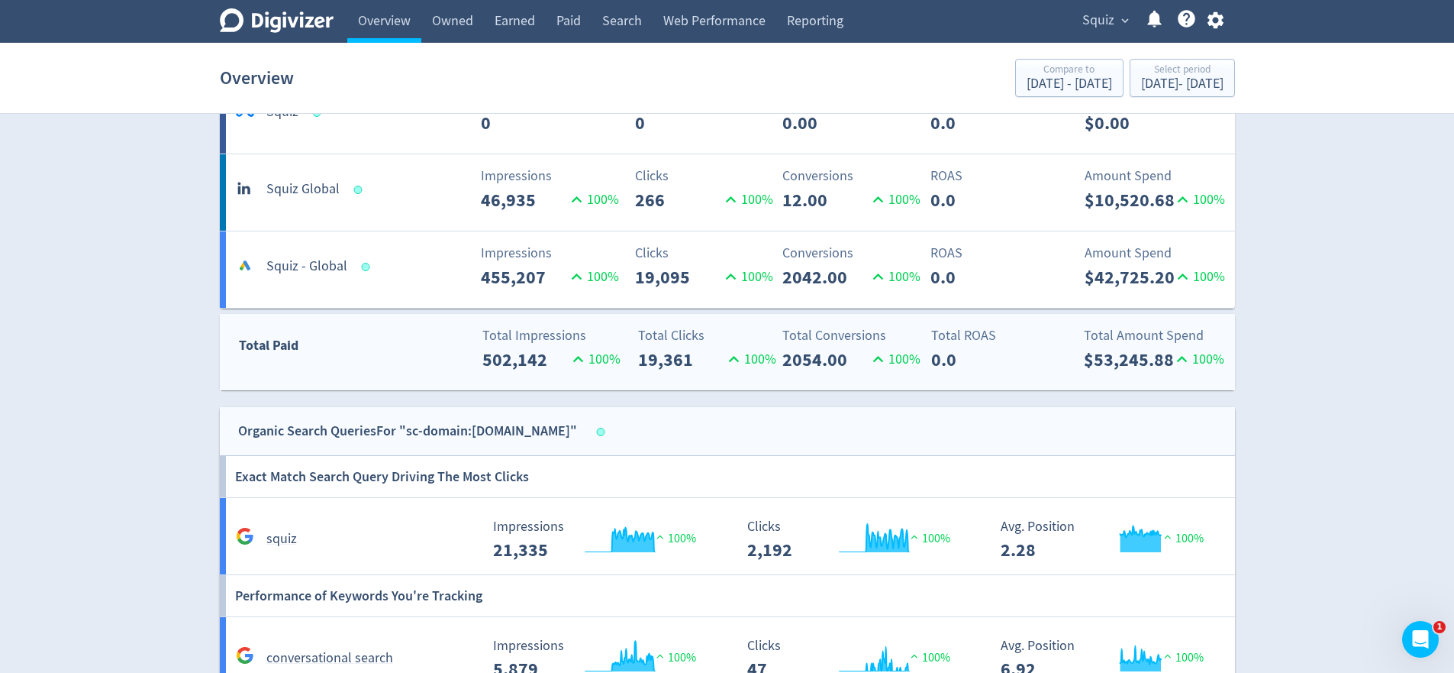
scroll to position [674, 0]
click at [1363, 407] on div "Digivizer Logo [PERSON_NAME] Logo Overview Owned Earned Paid Search Web Perform…" at bounding box center [727, 246] width 1454 height 1841
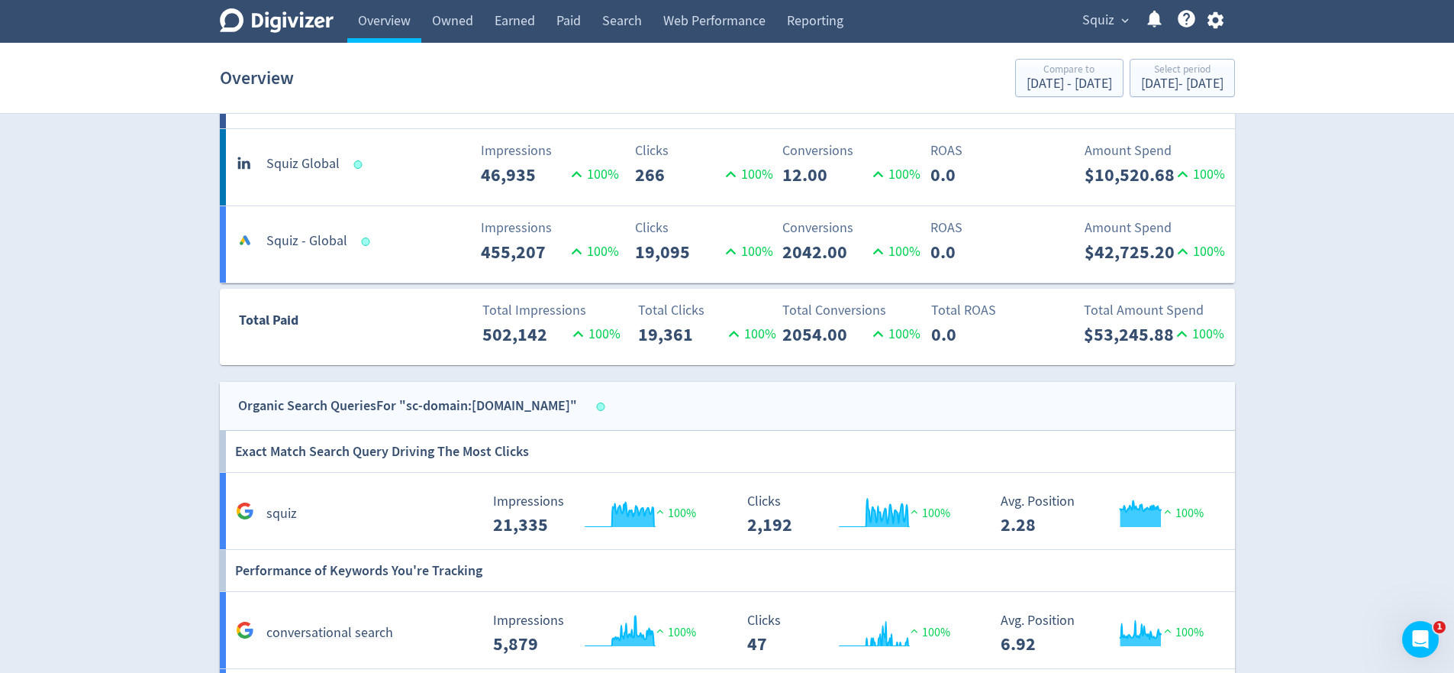
scroll to position [0, 0]
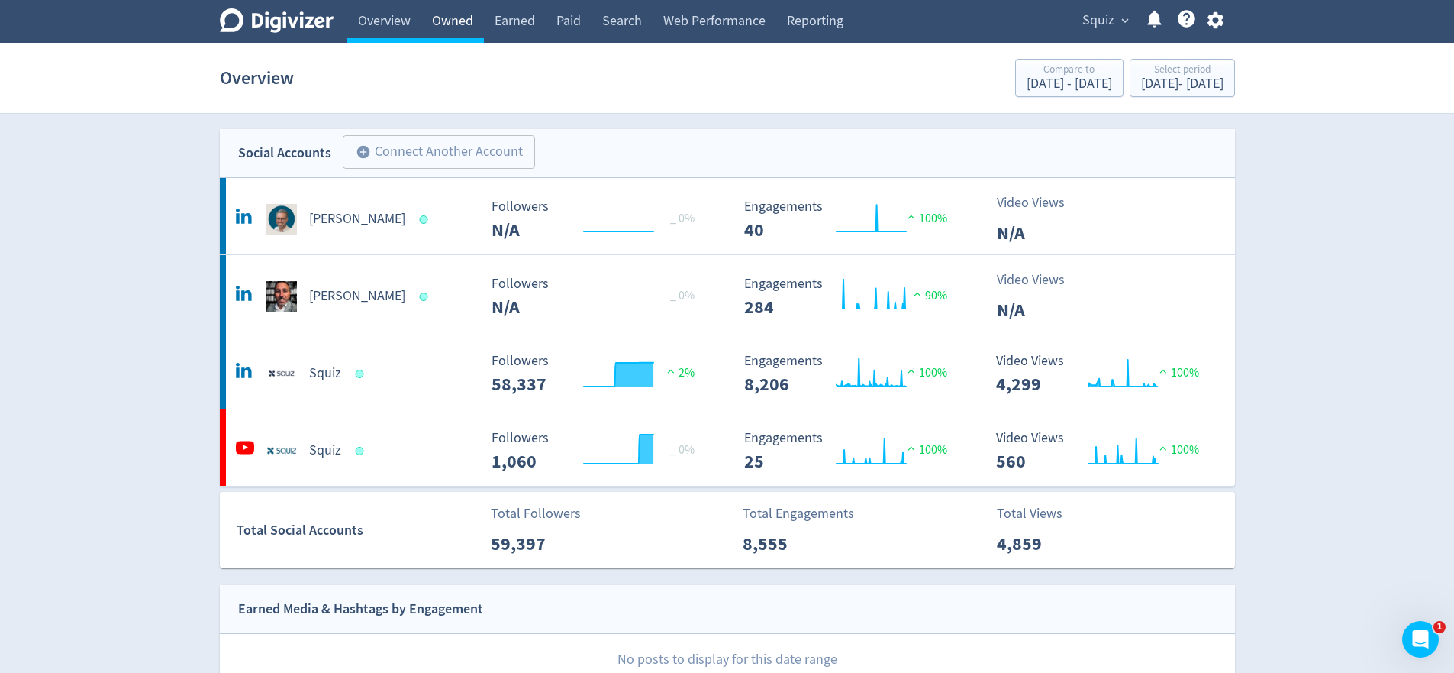
click at [457, 22] on link "Owned" at bounding box center [452, 21] width 63 height 43
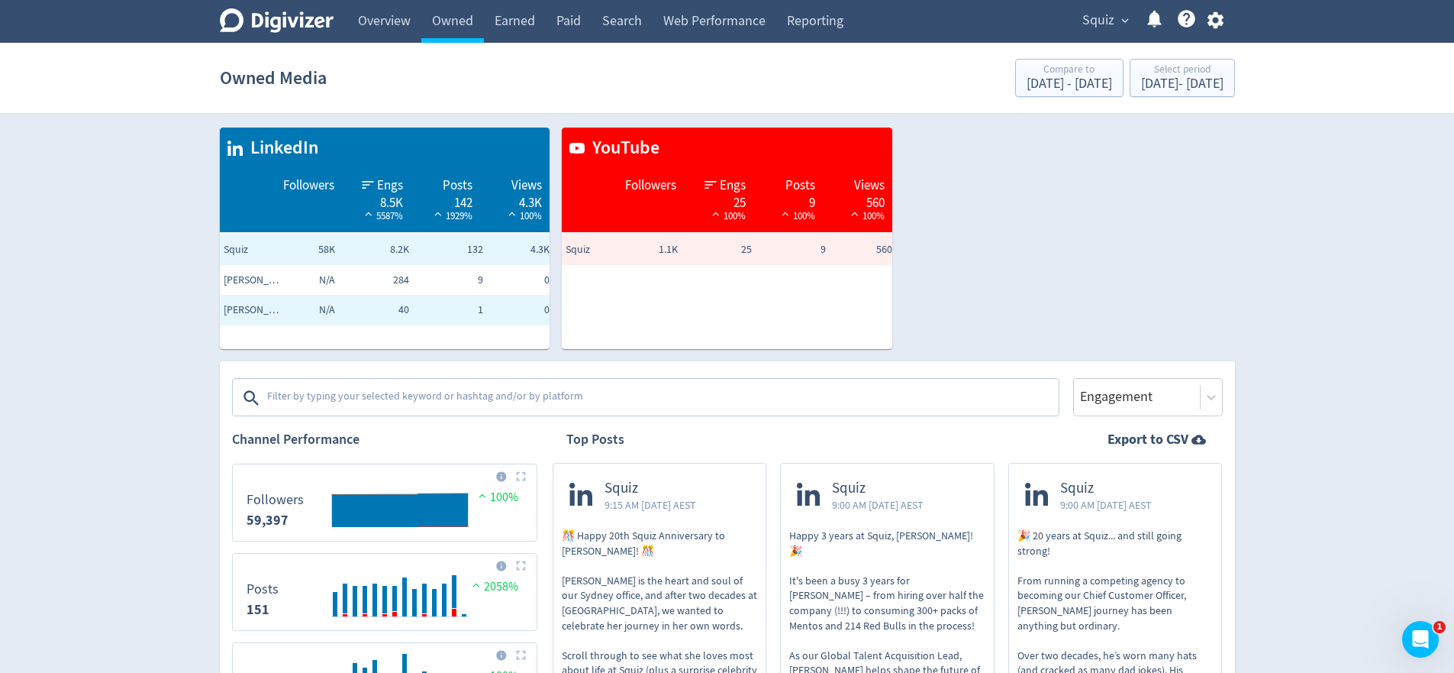
click at [391, 281] on td "284" at bounding box center [376, 280] width 74 height 31
click at [1156, 402] on div at bounding box center [1137, 397] width 117 height 22
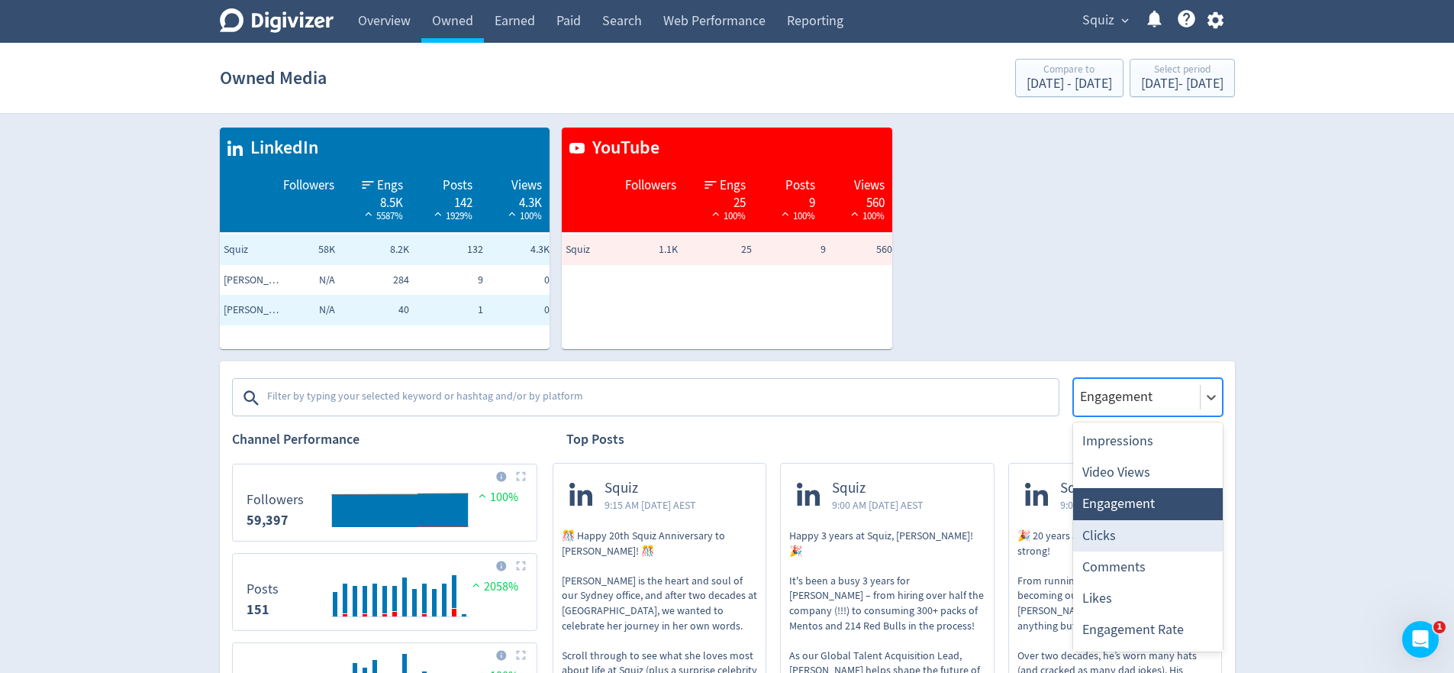
scroll to position [29, 0]
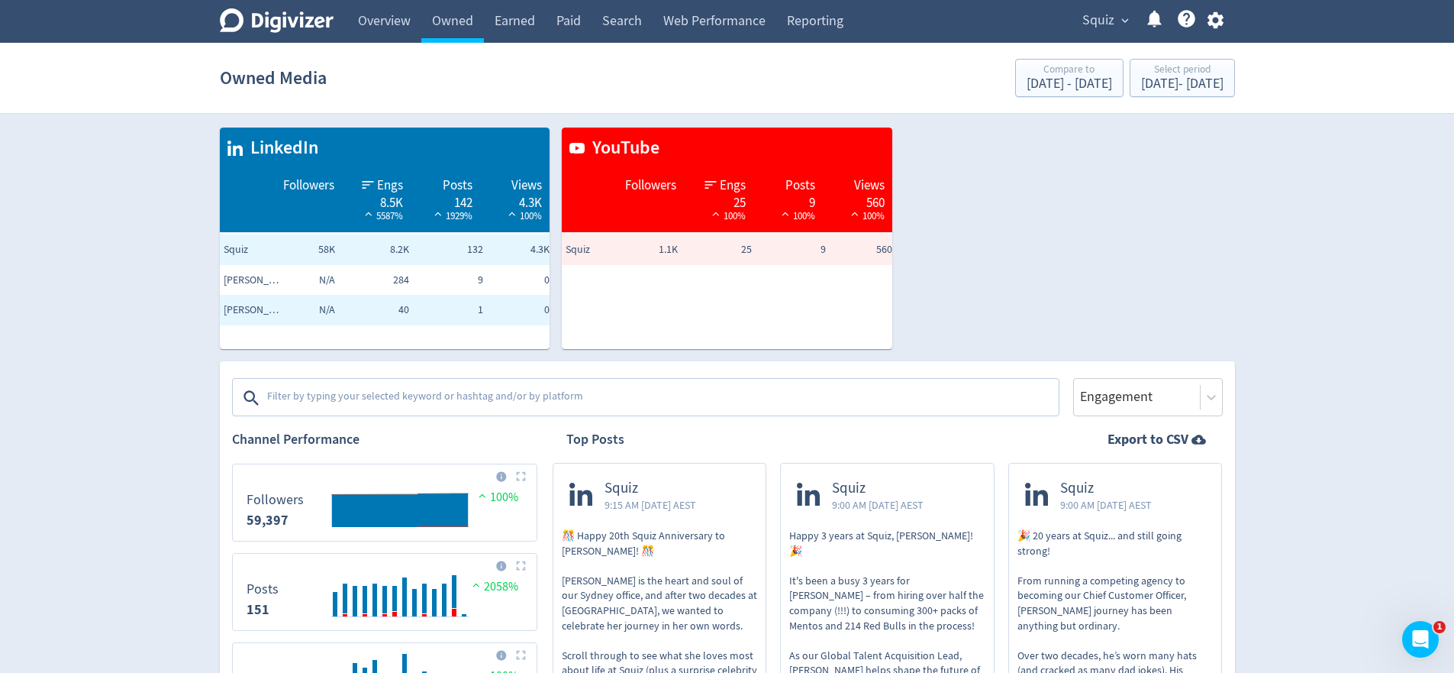
click at [1176, 408] on div "Engagement" at bounding box center [1148, 397] width 150 height 38
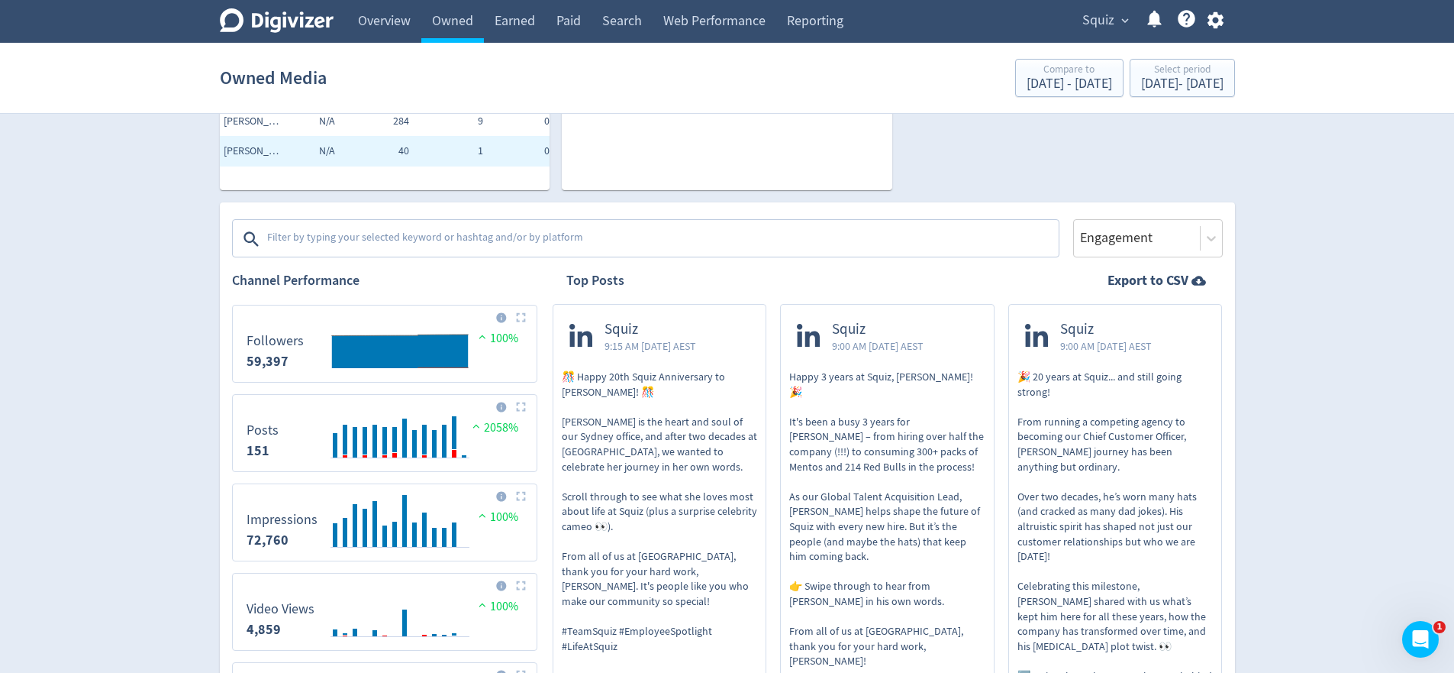
scroll to position [266, 0]
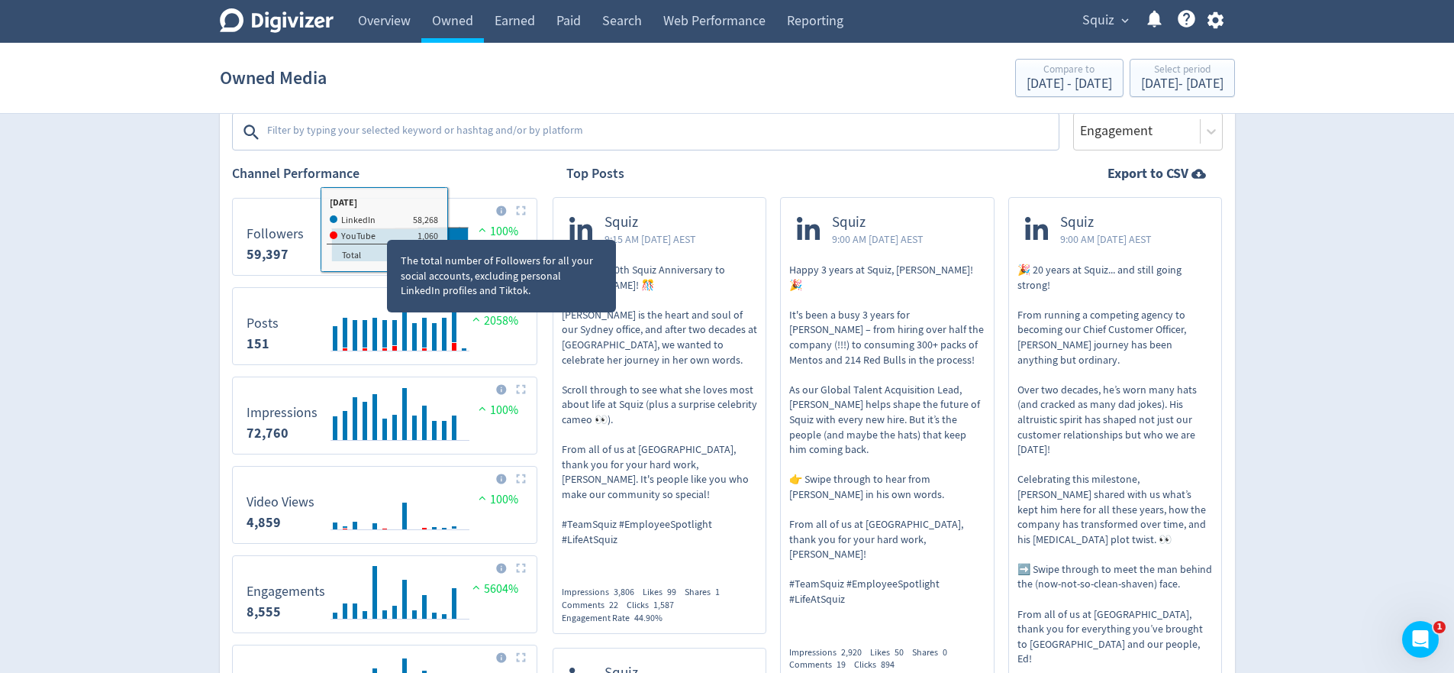
click at [508, 229] on div "The total number of Followers for all your social accounts, excluding personal …" at bounding box center [502, 271] width 232 height 85
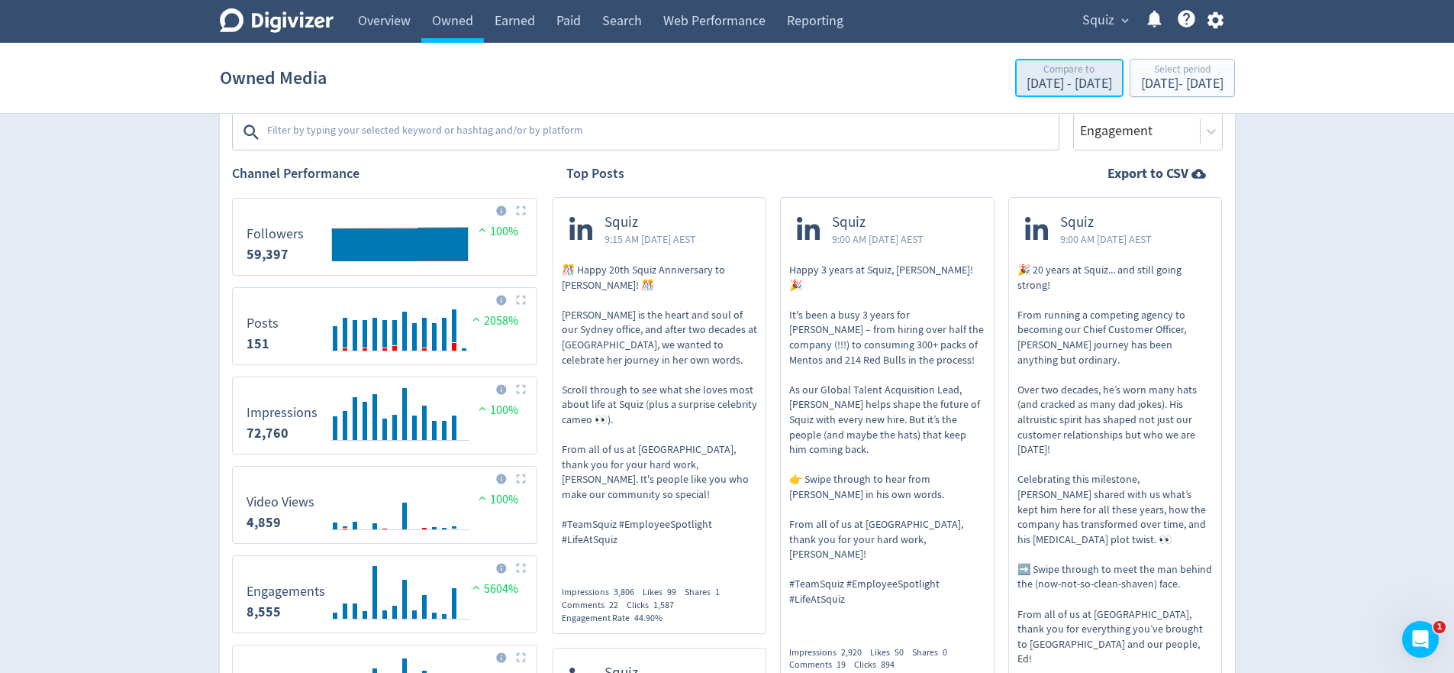
click at [1035, 76] on div "Compare to" at bounding box center [1070, 70] width 86 height 13
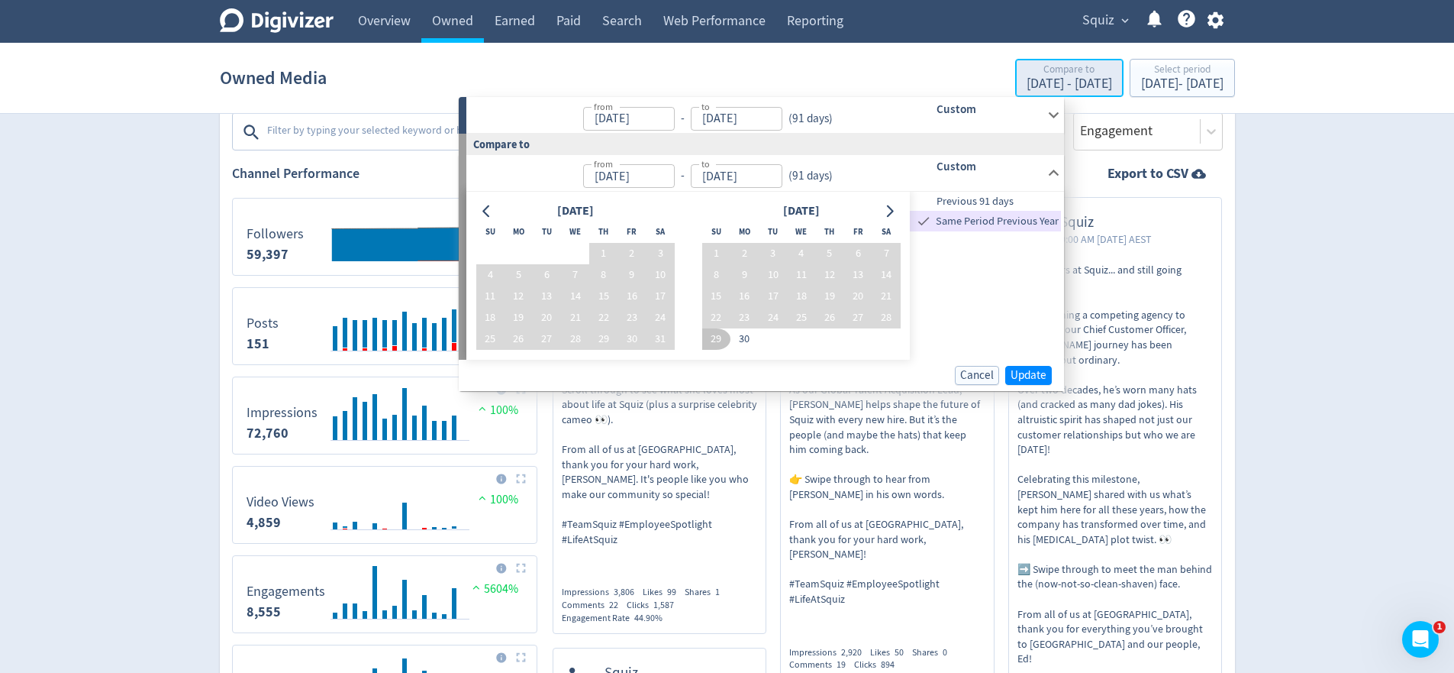
type input "[DATE]"
click at [1035, 76] on div "Compare to" at bounding box center [1070, 70] width 86 height 13
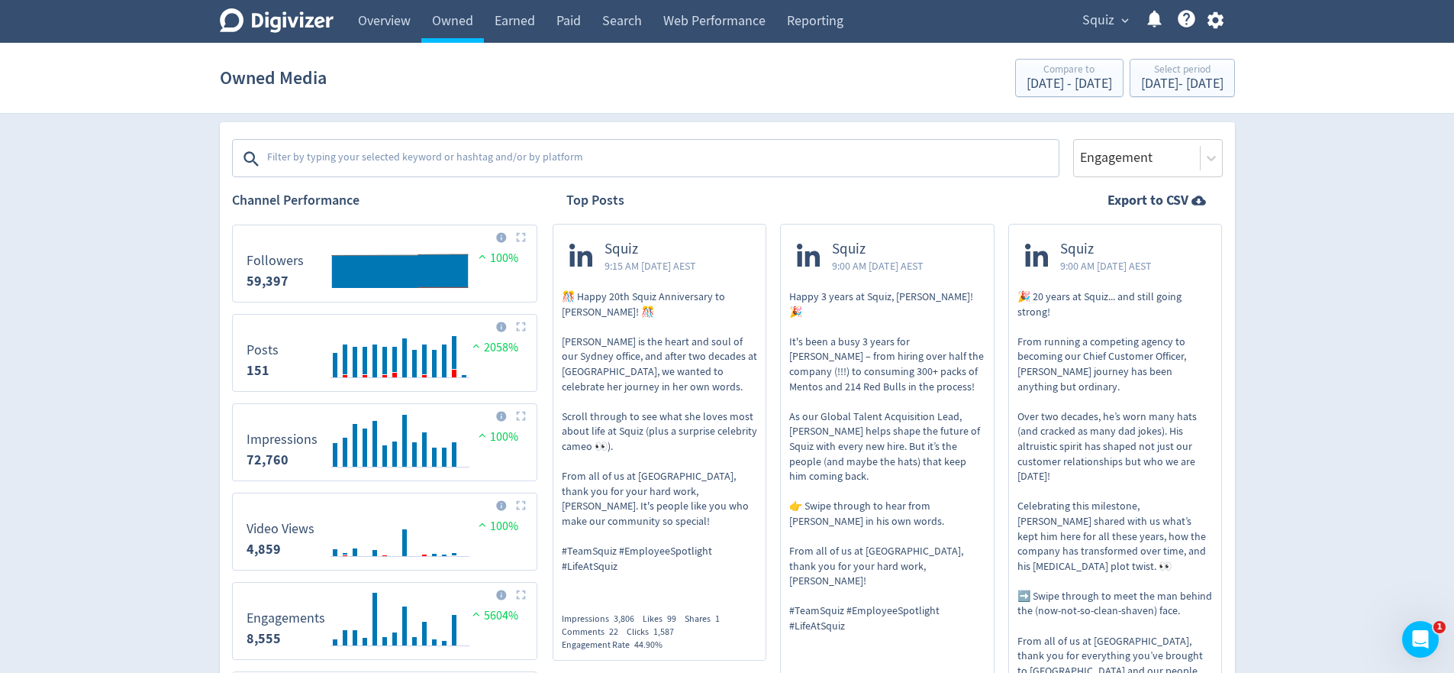
scroll to position [0, 0]
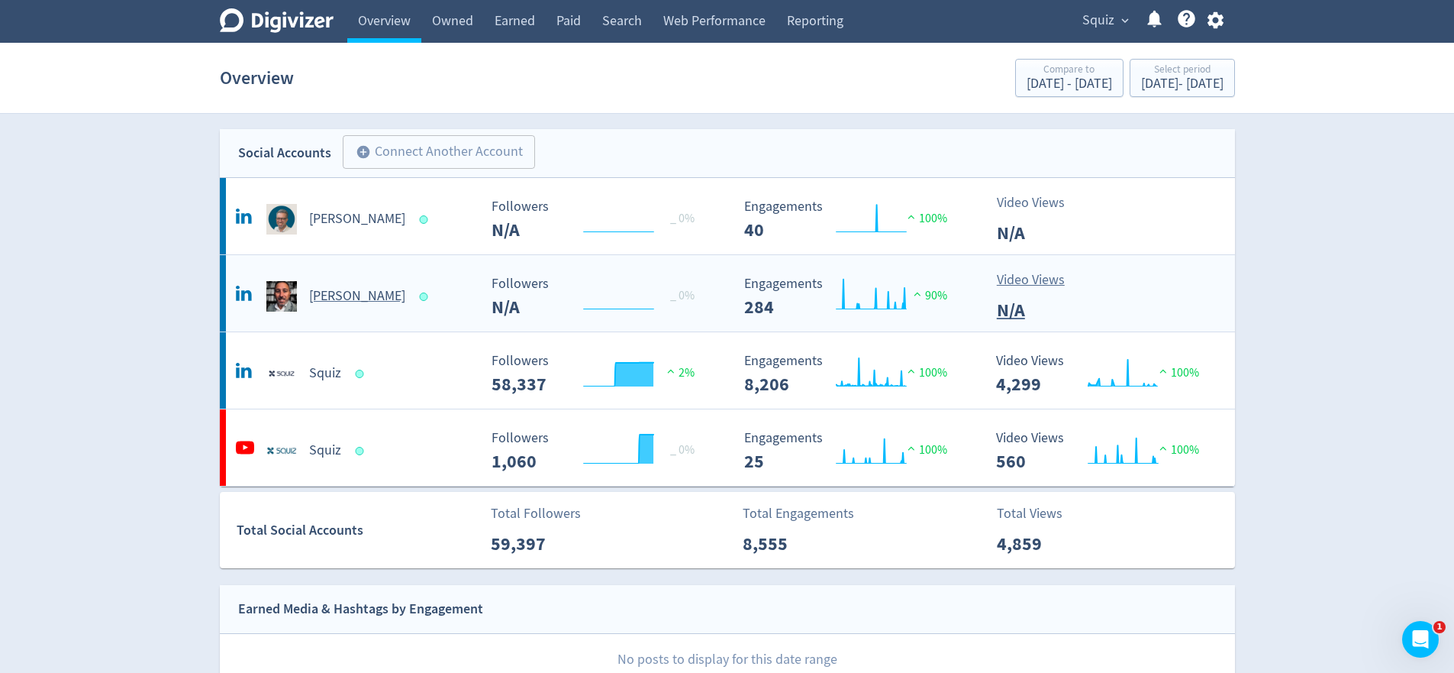
click at [450, 290] on div "[PERSON_NAME]" at bounding box center [355, 296] width 247 height 31
click at [521, 32] on link "Earned" at bounding box center [515, 21] width 62 height 43
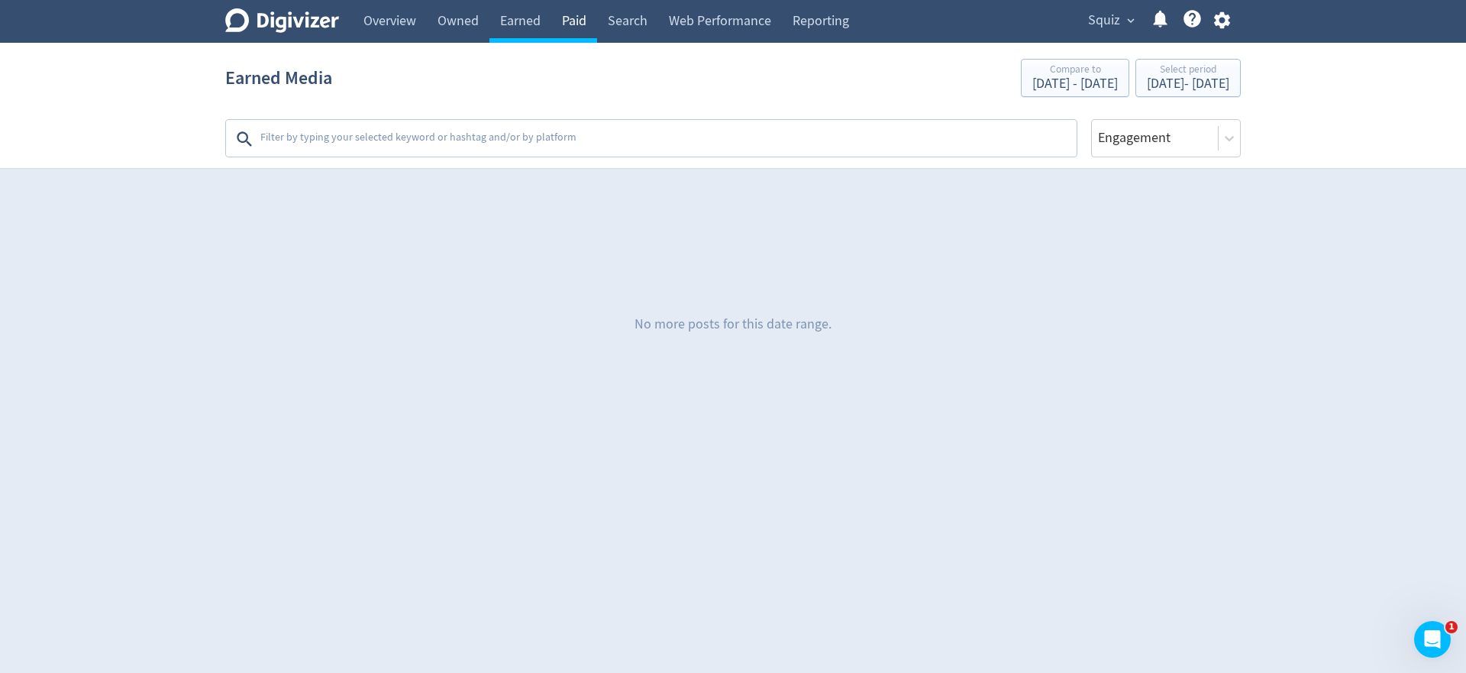
click at [576, 22] on link "Paid" at bounding box center [574, 21] width 46 height 43
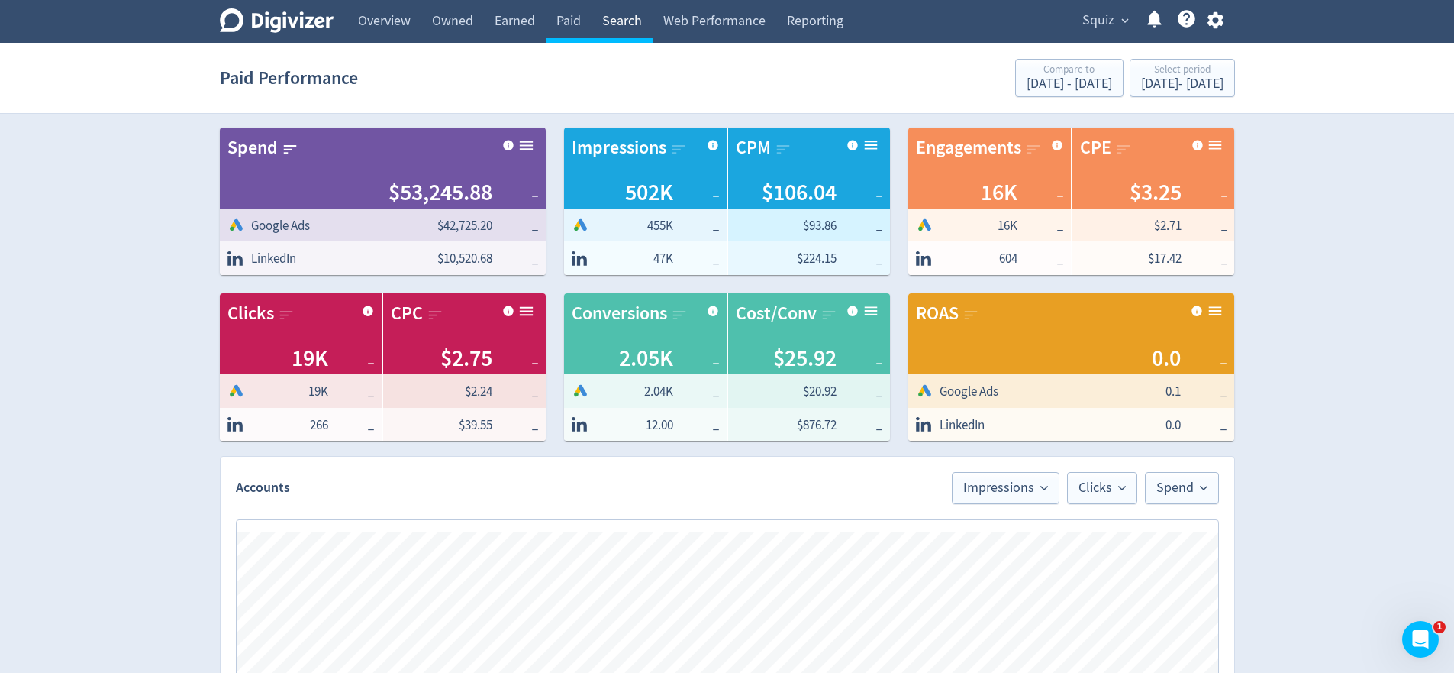
click at [636, 30] on link "Search" at bounding box center [622, 21] width 61 height 43
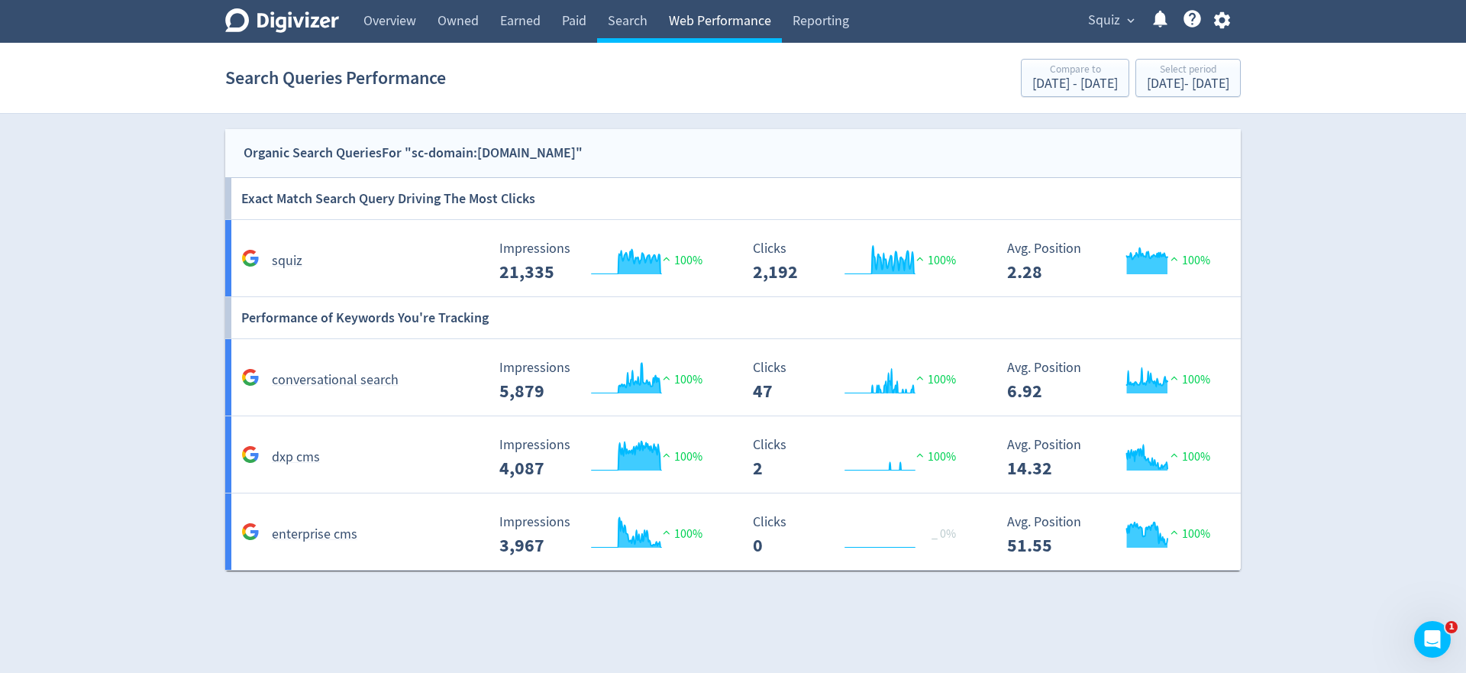
click at [723, 26] on link "Web Performance" at bounding box center [720, 21] width 124 height 43
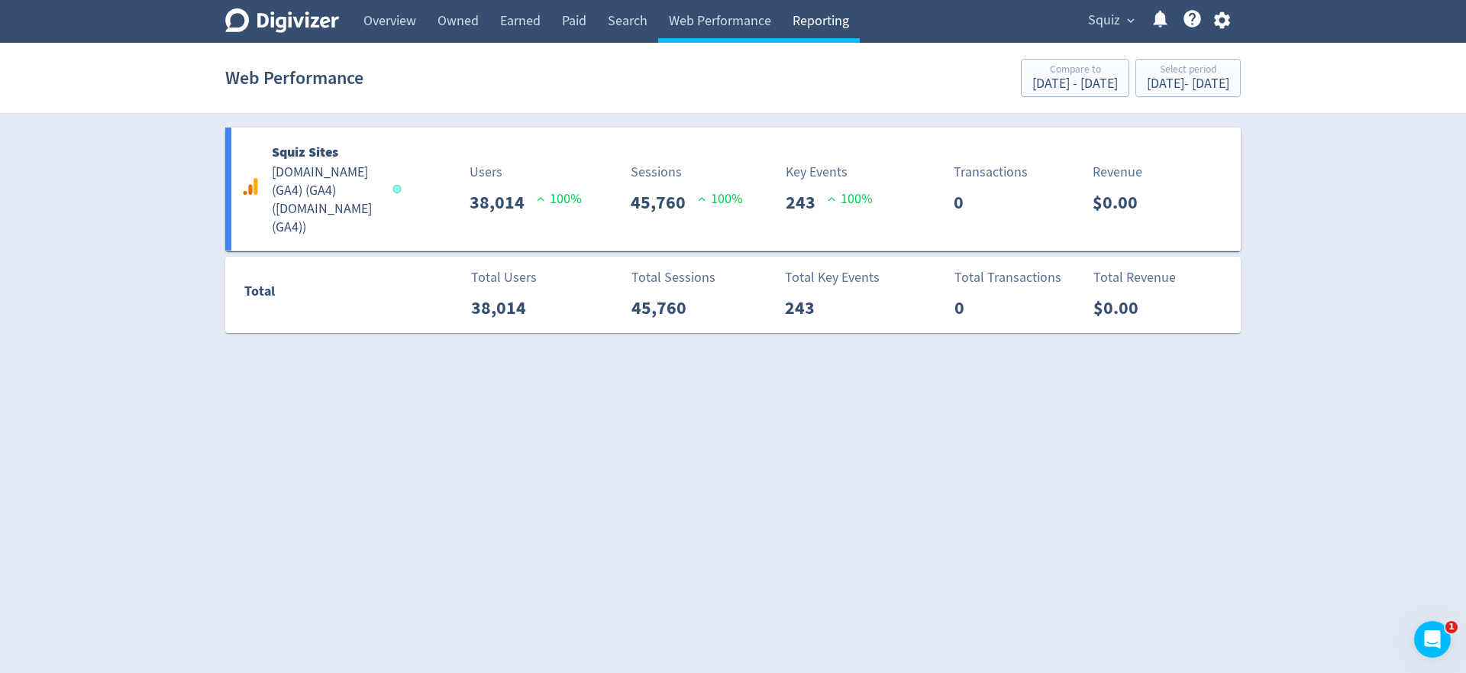
click at [822, 16] on link "Reporting" at bounding box center [821, 21] width 78 height 43
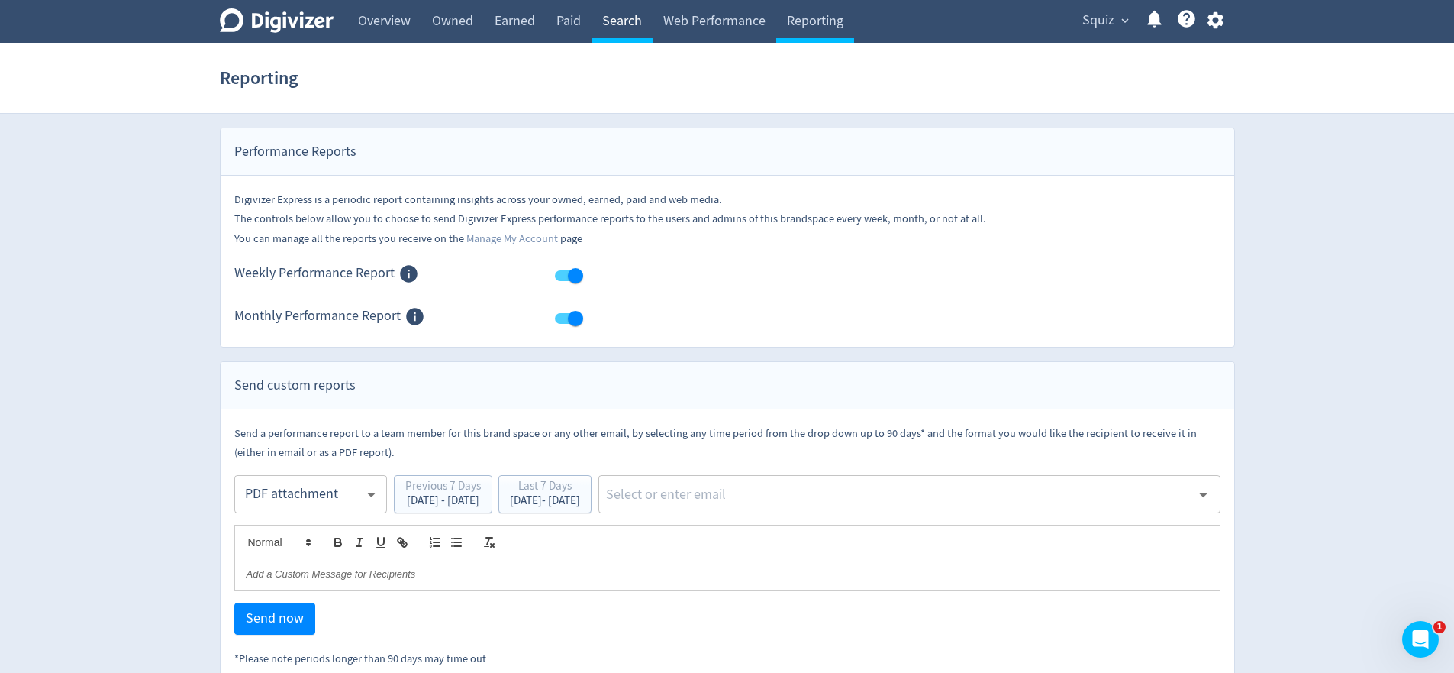
click at [615, 27] on link "Search" at bounding box center [622, 21] width 61 height 43
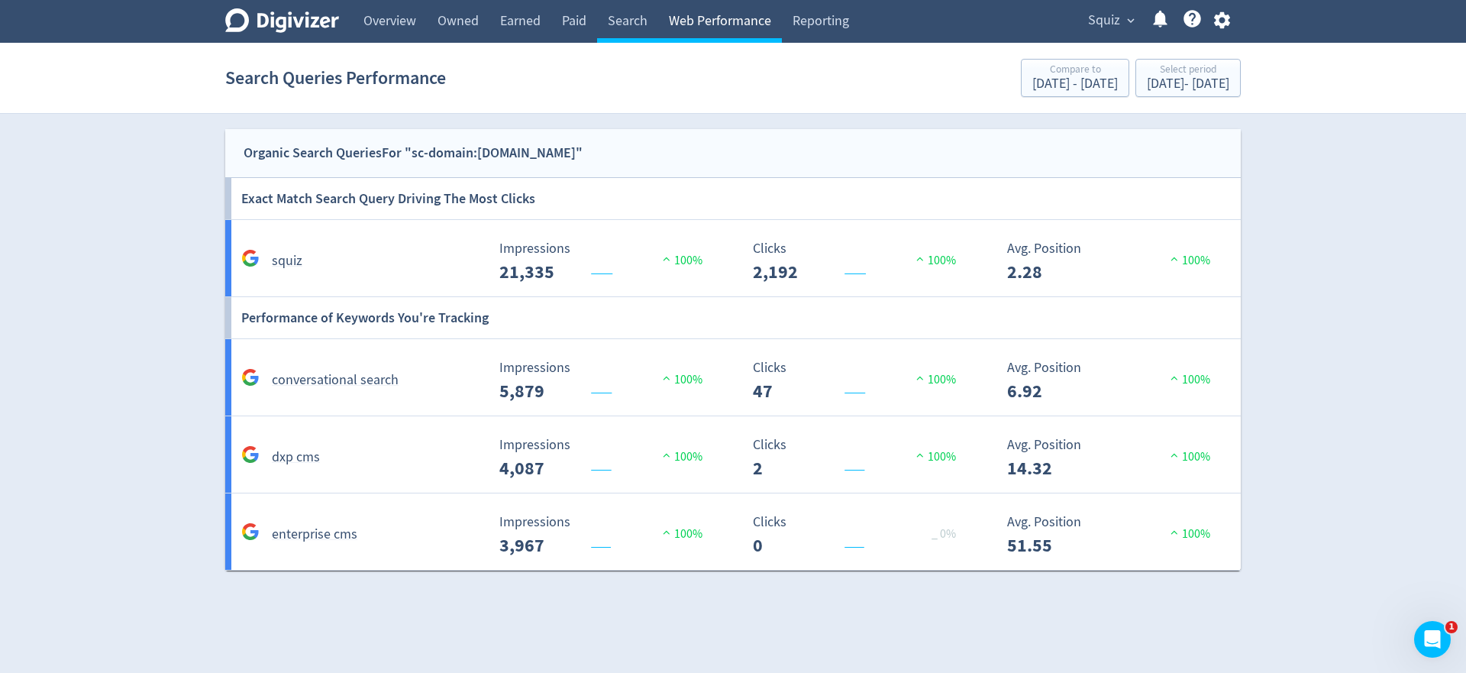
click at [702, 18] on link "Web Performance" at bounding box center [720, 21] width 124 height 43
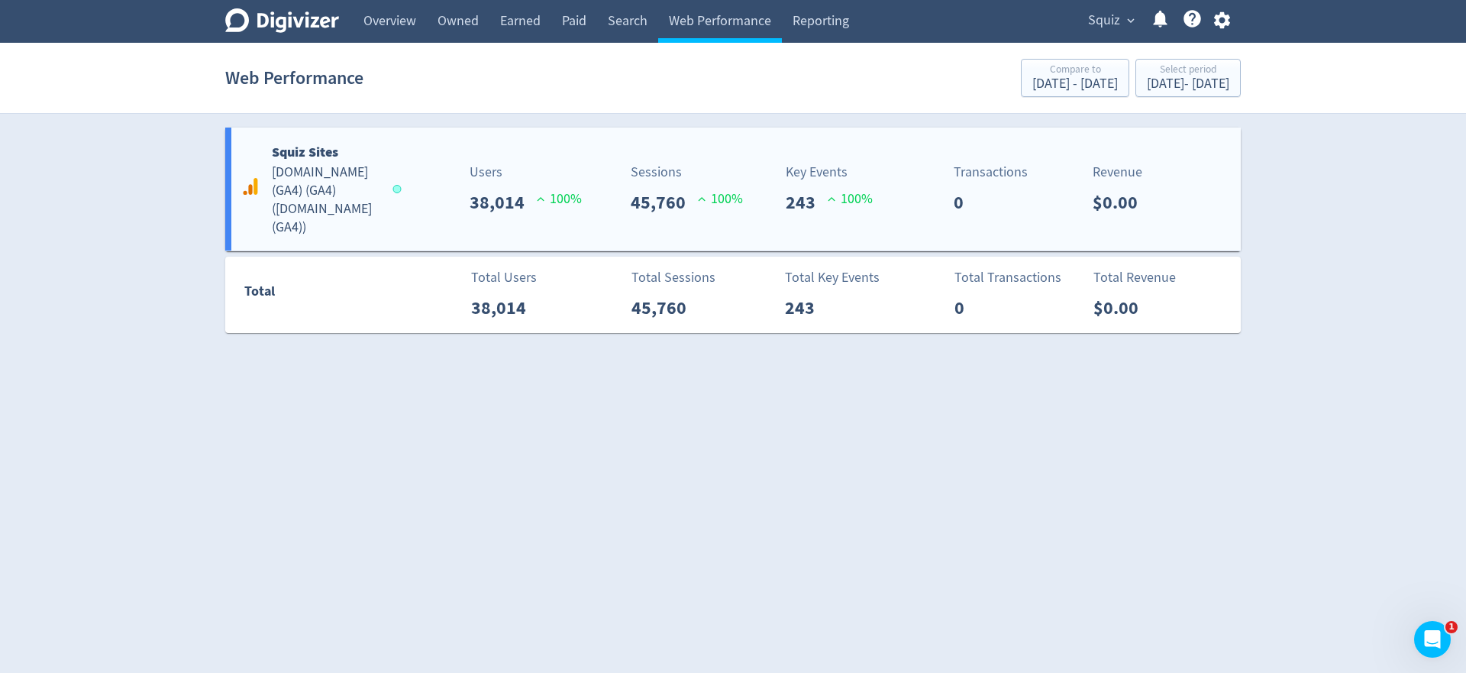
click at [445, 173] on div "Users 38,014 100 %" at bounding box center [483, 189] width 168 height 54
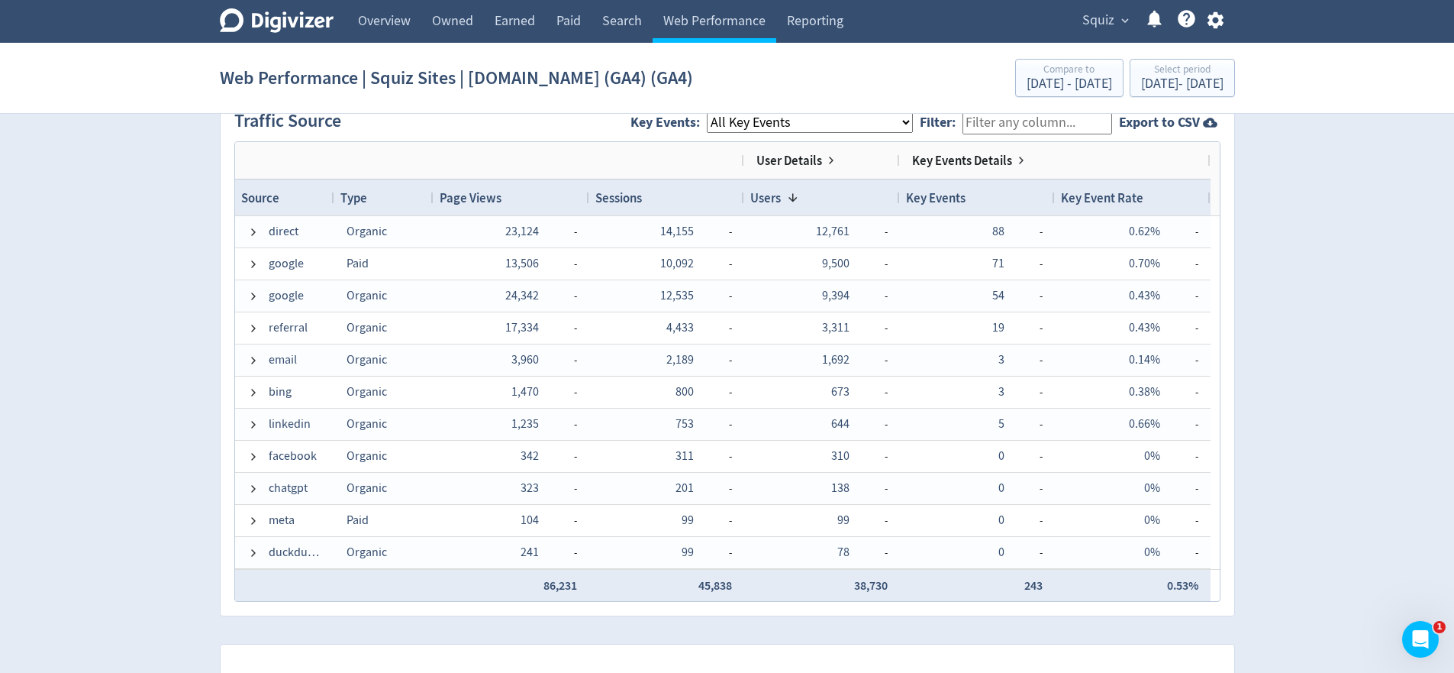
scroll to position [999, 0]
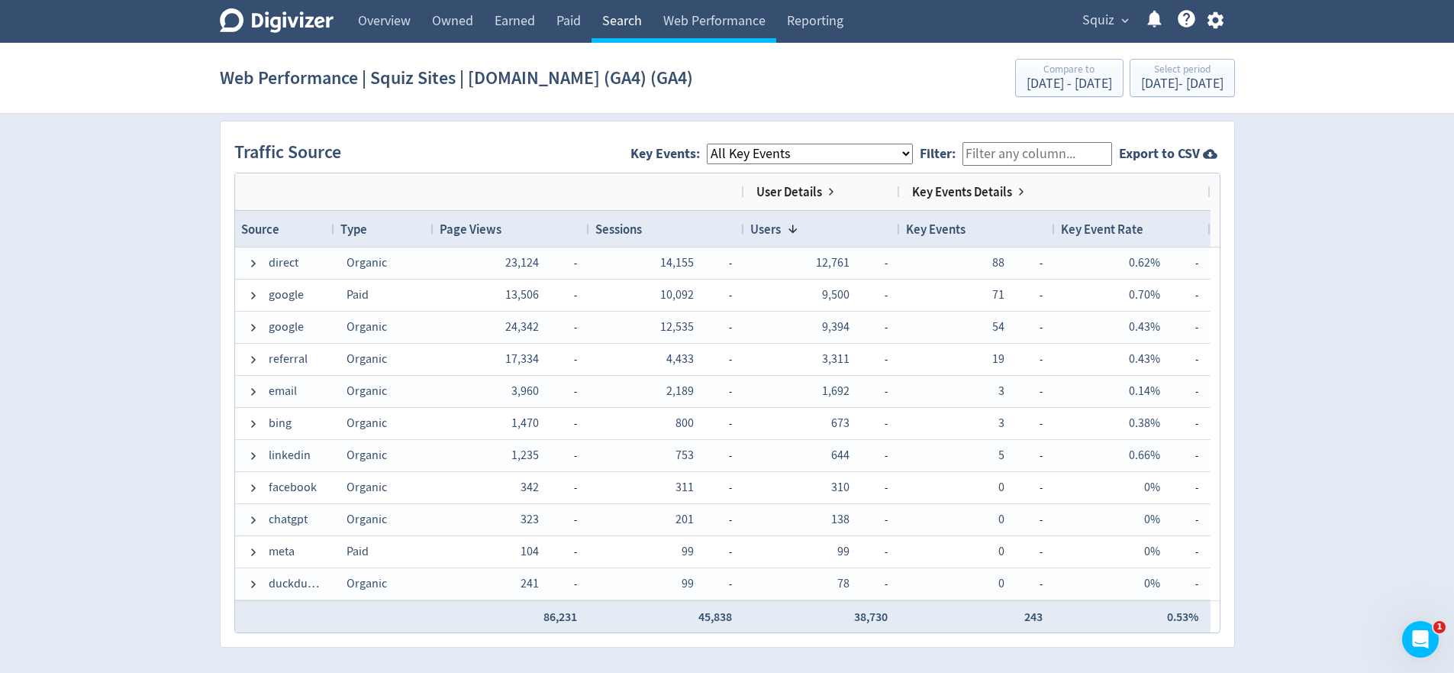
click at [632, 21] on link "Search" at bounding box center [622, 21] width 61 height 43
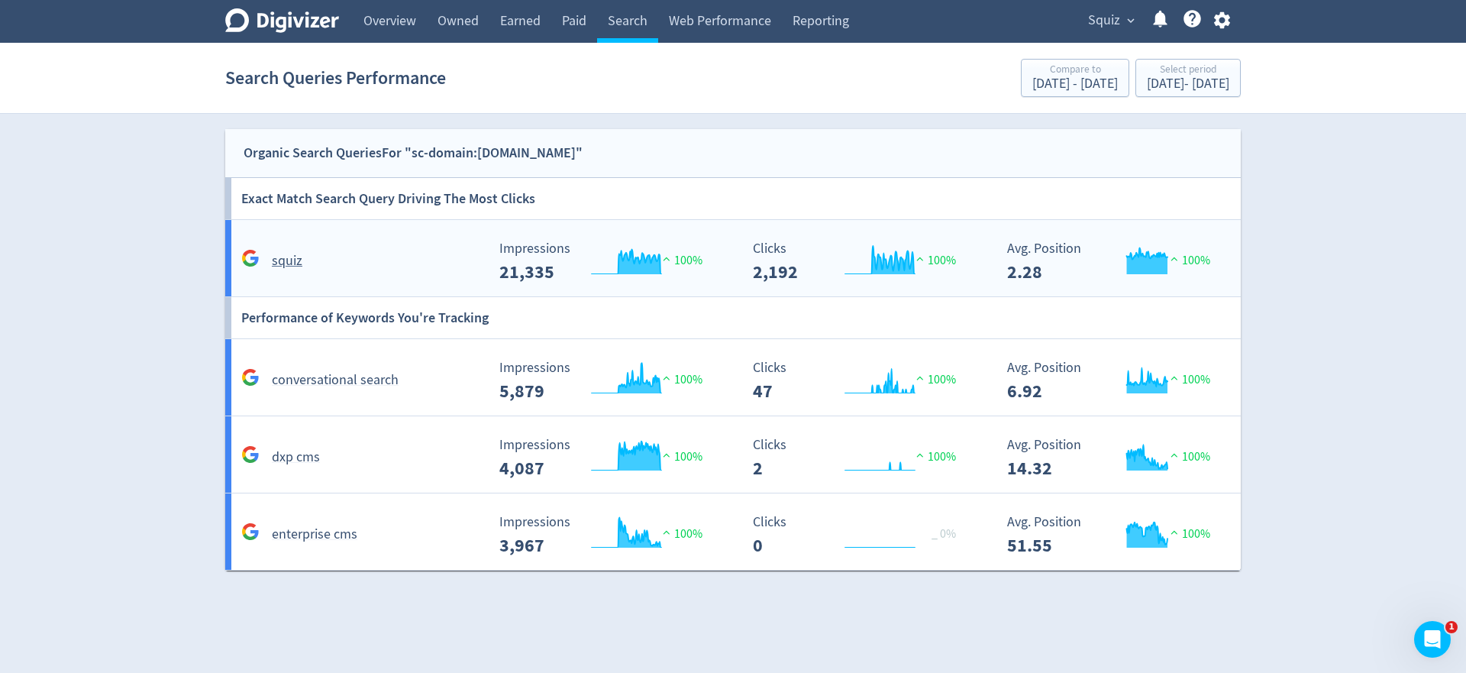
click at [371, 250] on div "squiz" at bounding box center [361, 261] width 248 height 24
